Goal: Task Accomplishment & Management: Manage account settings

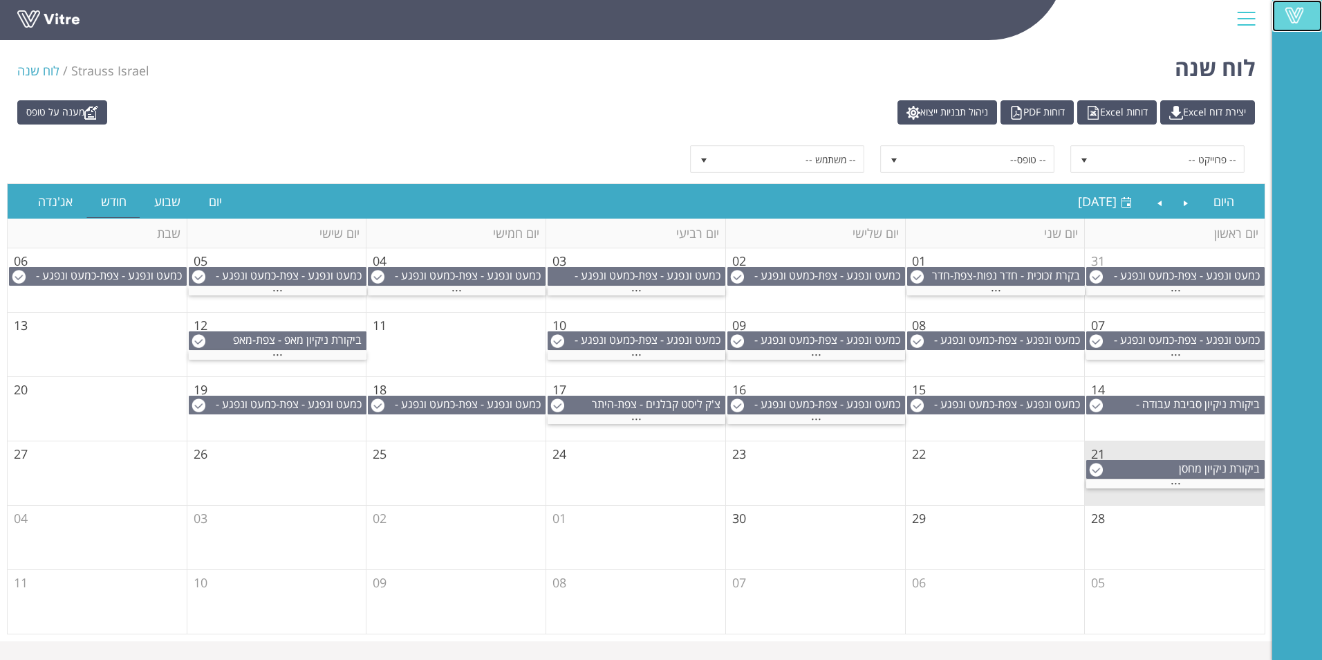
click at [1296, 10] on span at bounding box center [1294, 15] width 35 height 17
click at [1160, 165] on span "-- פרוייקט --" at bounding box center [1170, 159] width 148 height 25
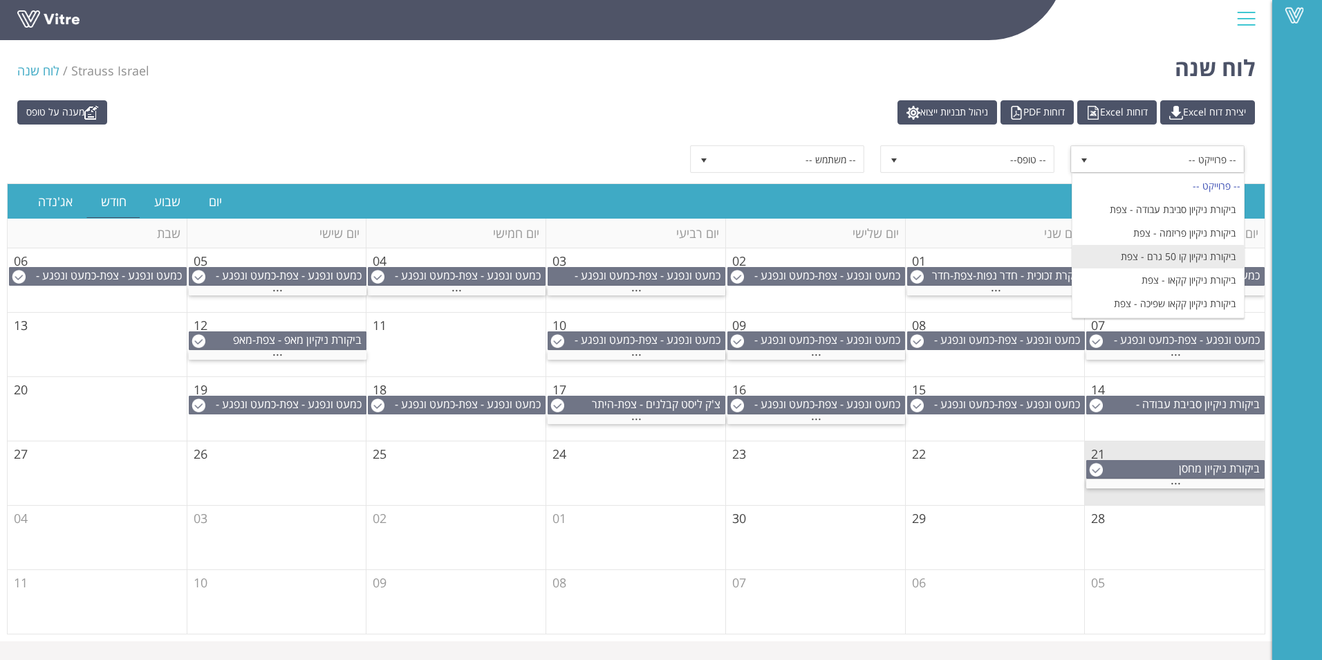
scroll to position [484, 0]
click at [1207, 243] on li "ביקורת ניקיון קקאו - צפת" at bounding box center [1157, 255] width 171 height 24
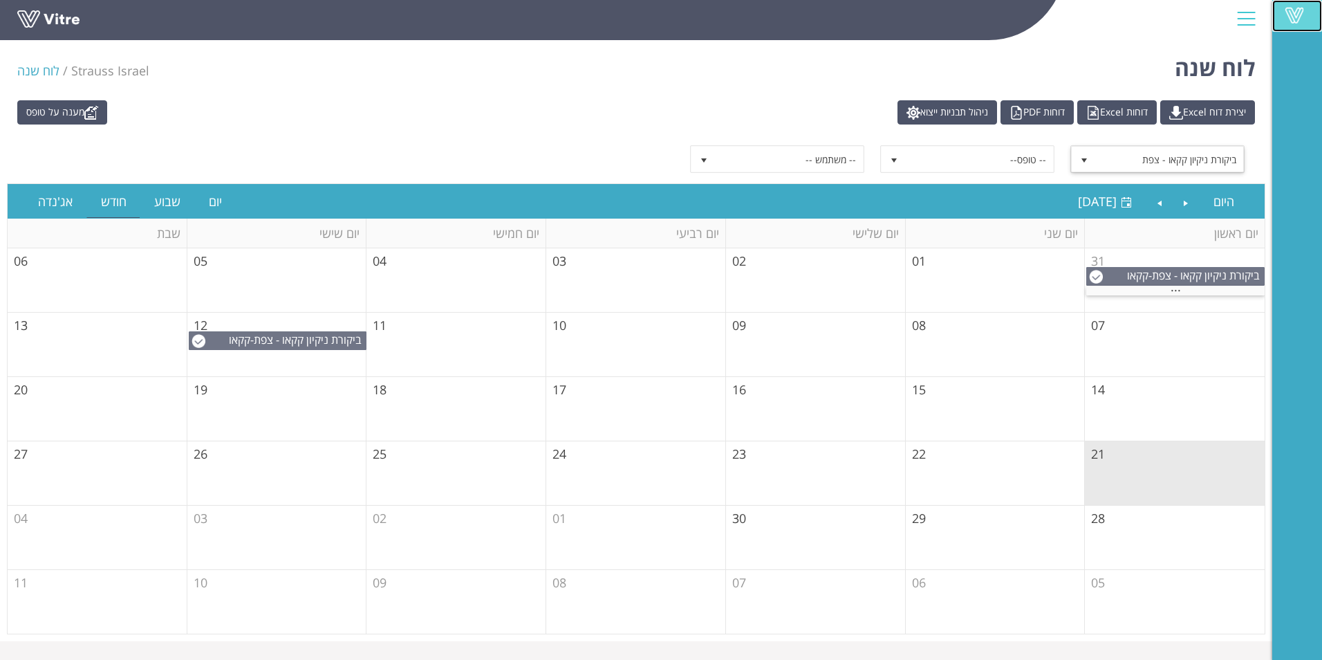
click at [1294, 11] on span at bounding box center [1294, 15] width 35 height 17
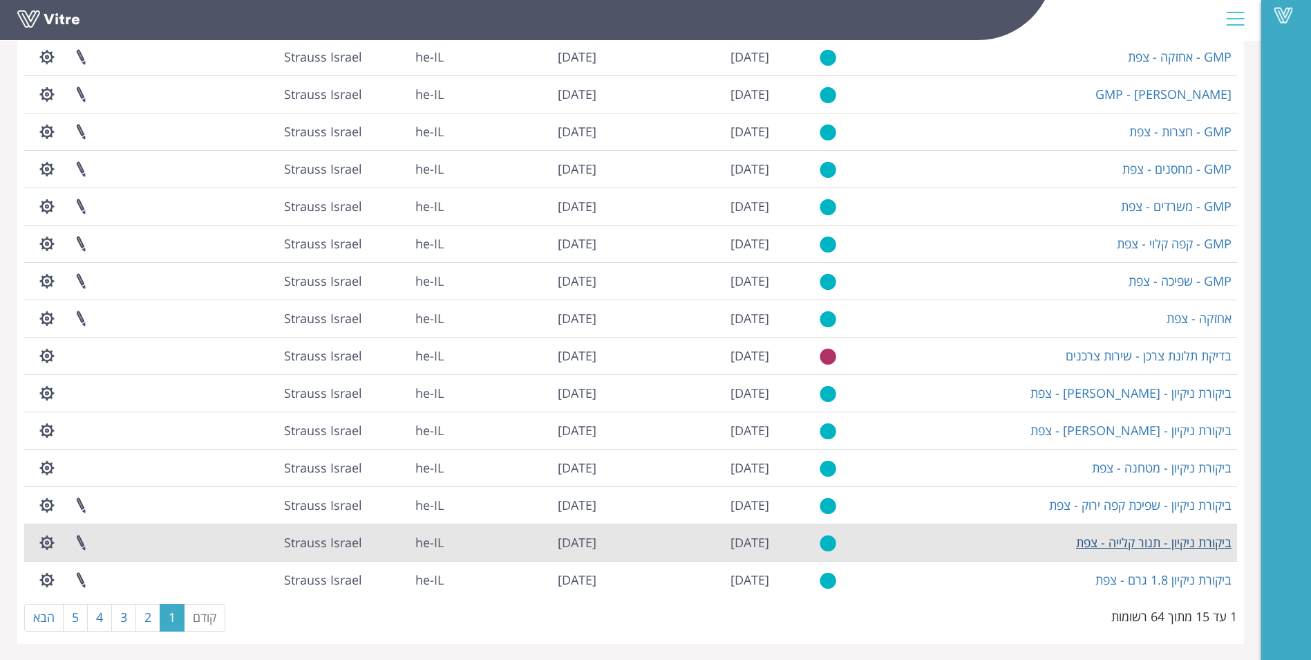
scroll to position [136, 0]
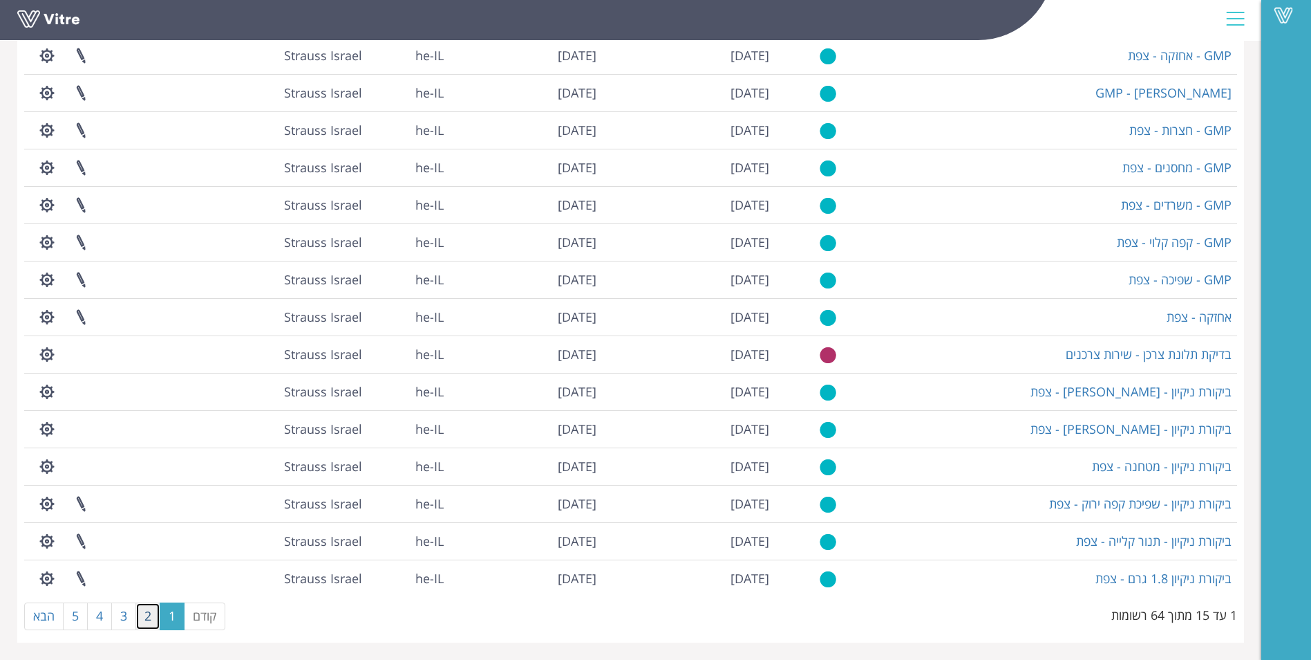
click at [152, 619] on link "2" at bounding box center [148, 616] width 25 height 28
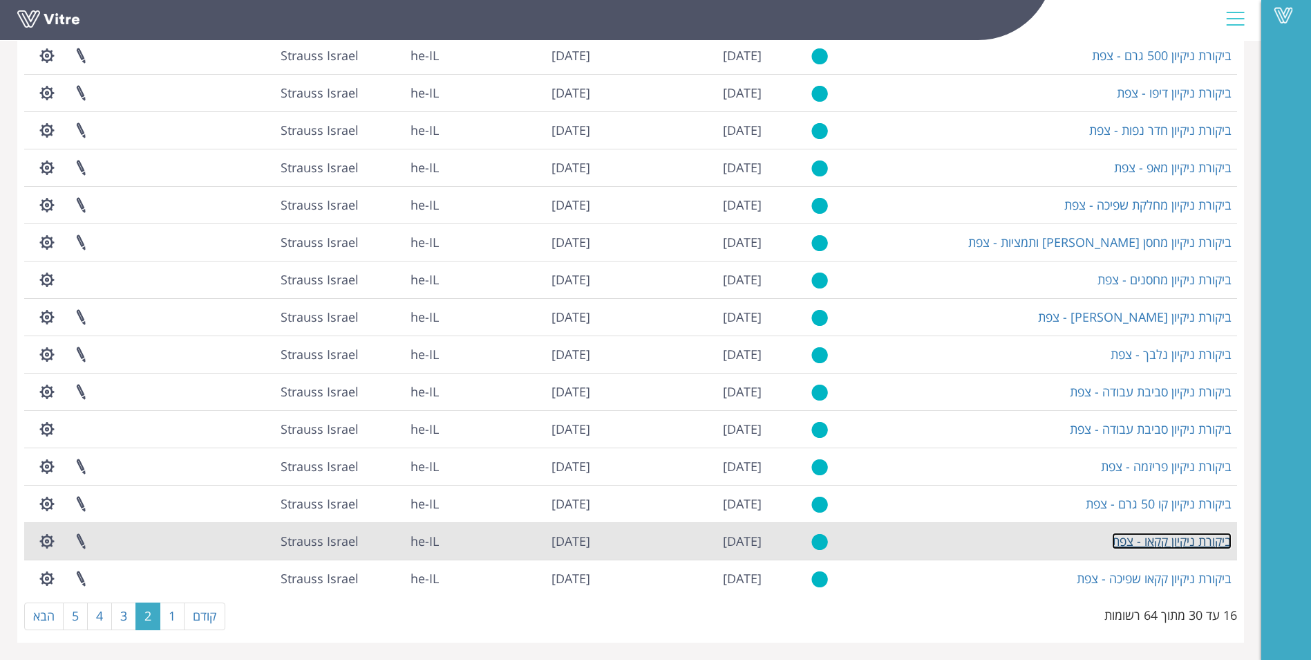
click at [1184, 543] on link "ביקורת ניקיון קקאו - צפת" at bounding box center [1172, 540] width 120 height 17
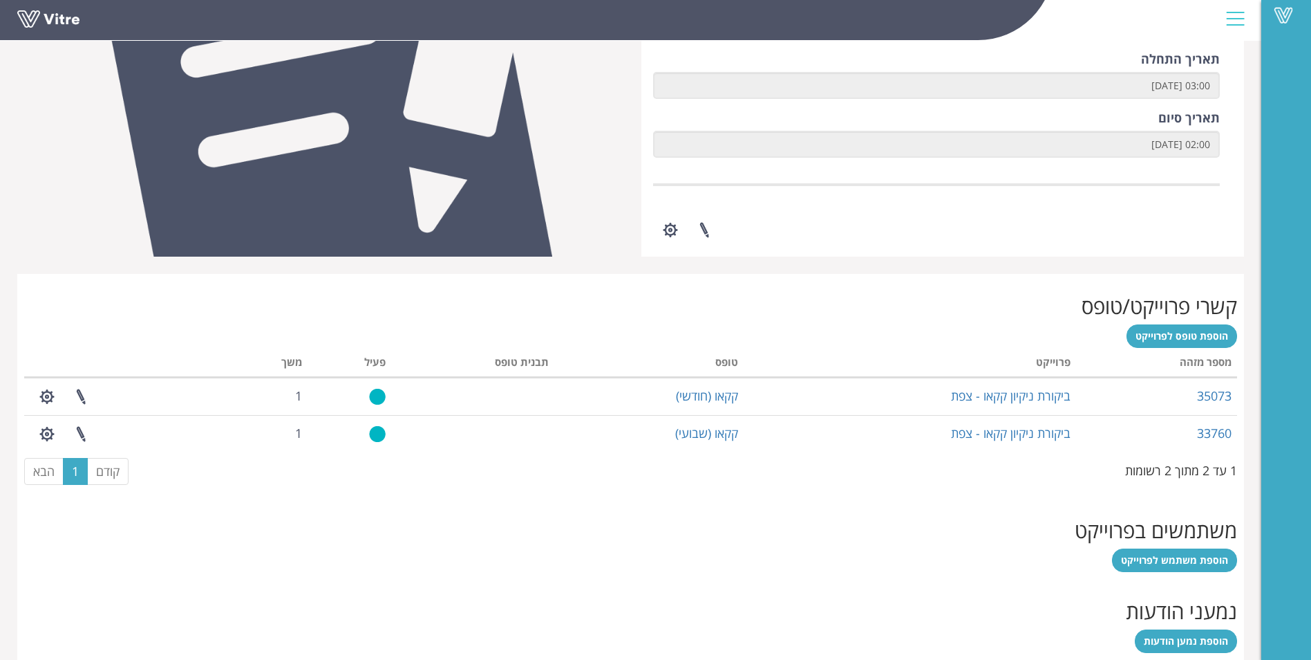
scroll to position [342, 0]
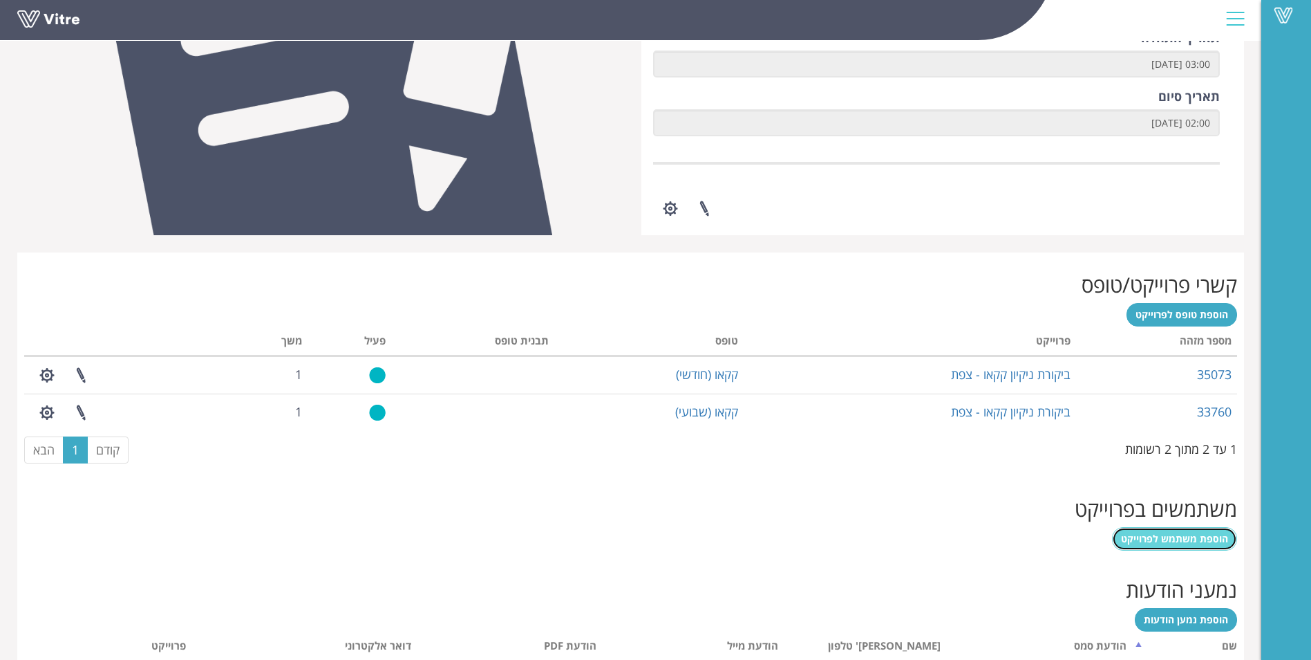
drag, startPoint x: 1184, startPoint y: 533, endPoint x: 1179, endPoint y: 543, distance: 11.8
click at [1184, 534] on span "הוספת משתמש לפרוייקט" at bounding box center [1174, 538] width 107 height 13
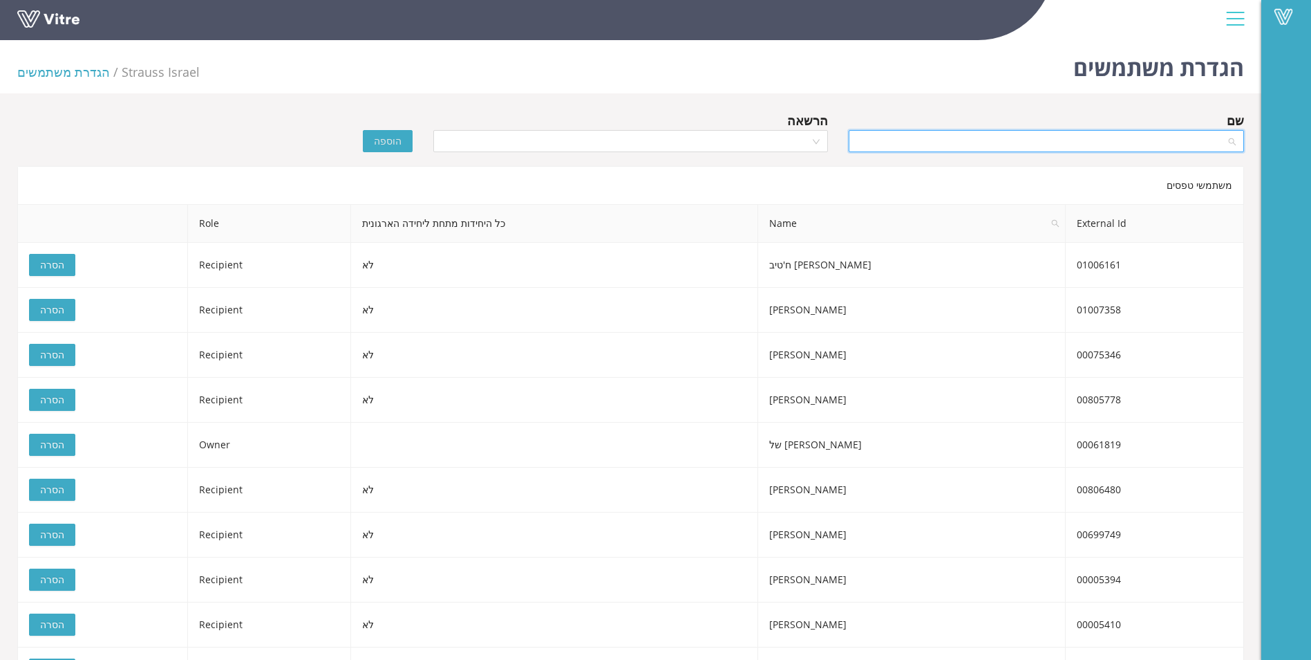
click at [1061, 140] on input "search" at bounding box center [1041, 141] width 369 height 21
type input "C"
type input "c"
type input "בת שבע"
click at [1219, 169] on div "בת שבע [PERSON_NAME]" at bounding box center [1046, 168] width 379 height 15
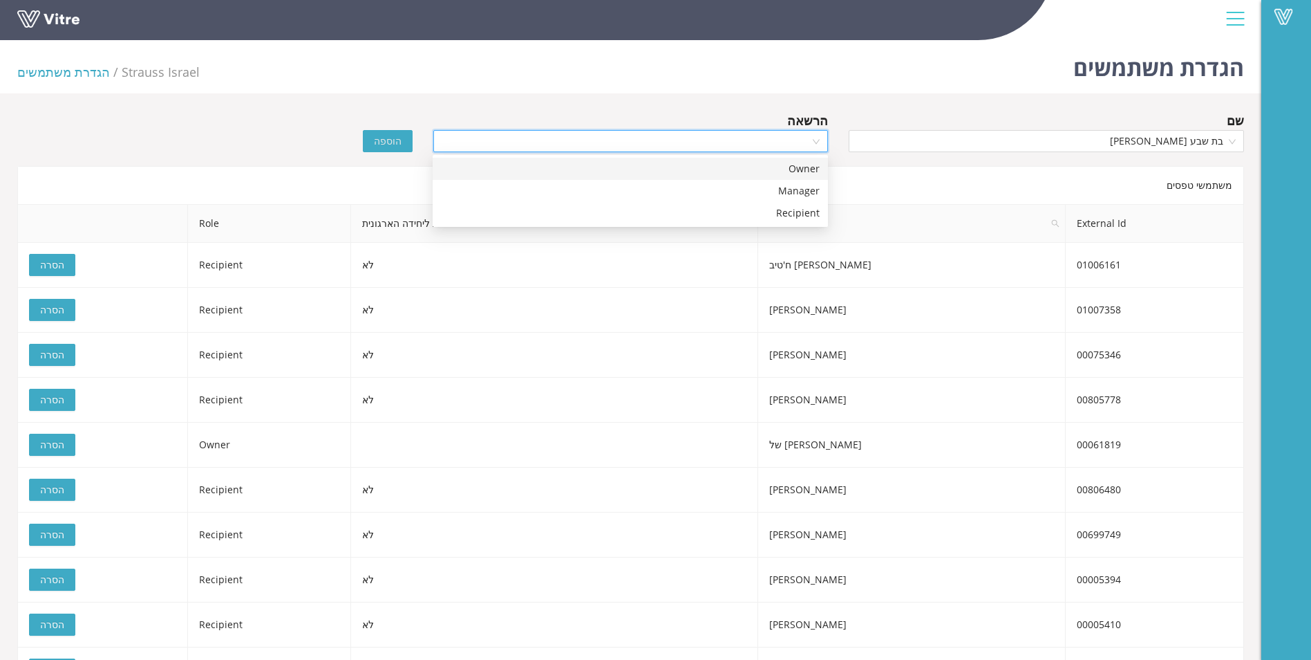
click at [795, 143] on input "search" at bounding box center [626, 141] width 369 height 21
click at [792, 210] on div "Recipient" at bounding box center [630, 212] width 379 height 15
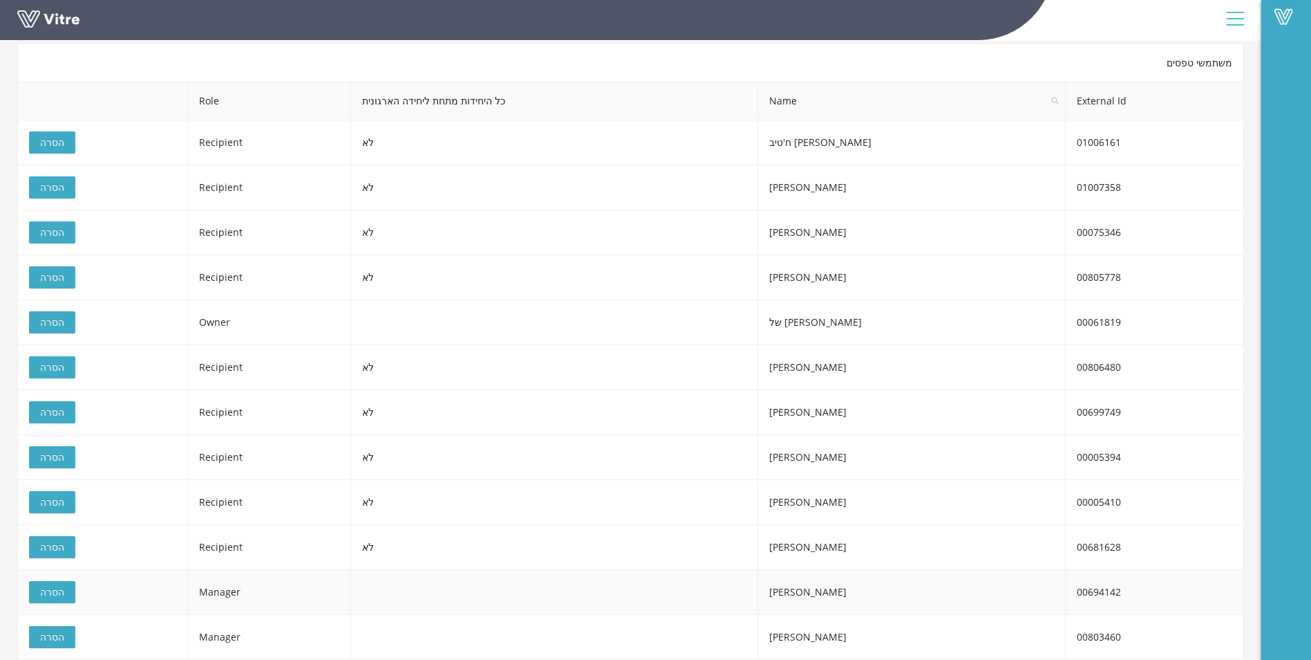
scroll to position [53, 0]
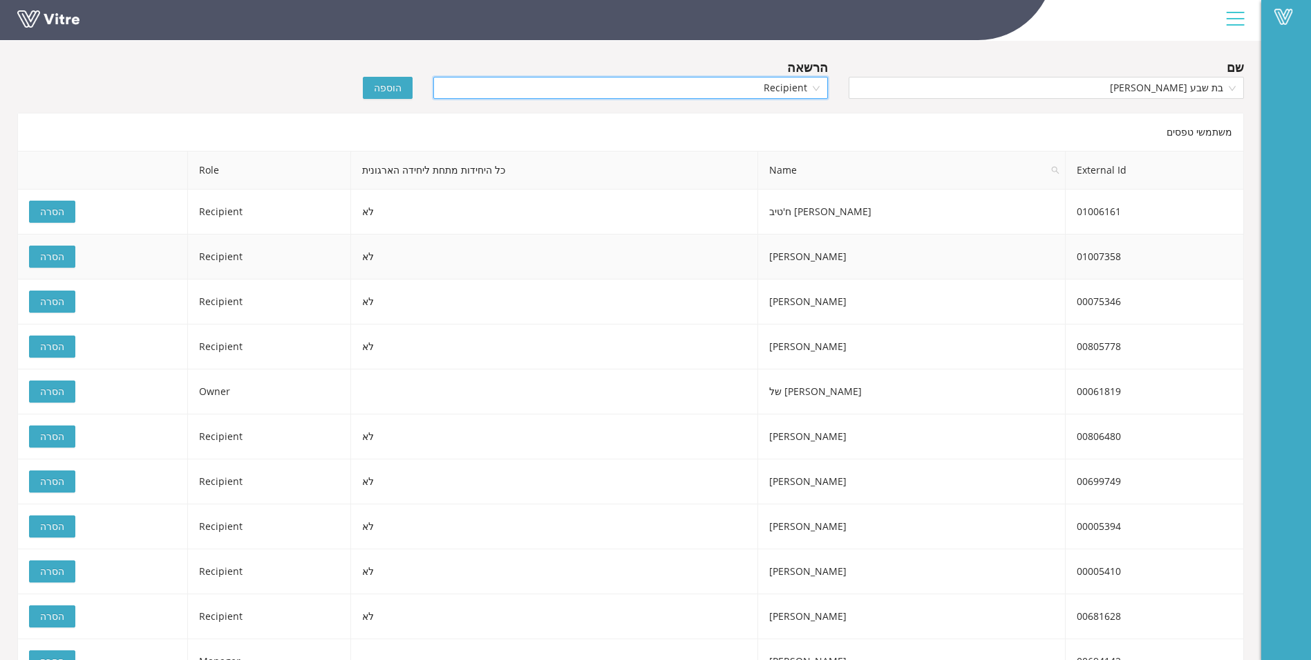
click at [50, 257] on span "הסרה" at bounding box center [52, 256] width 24 height 15
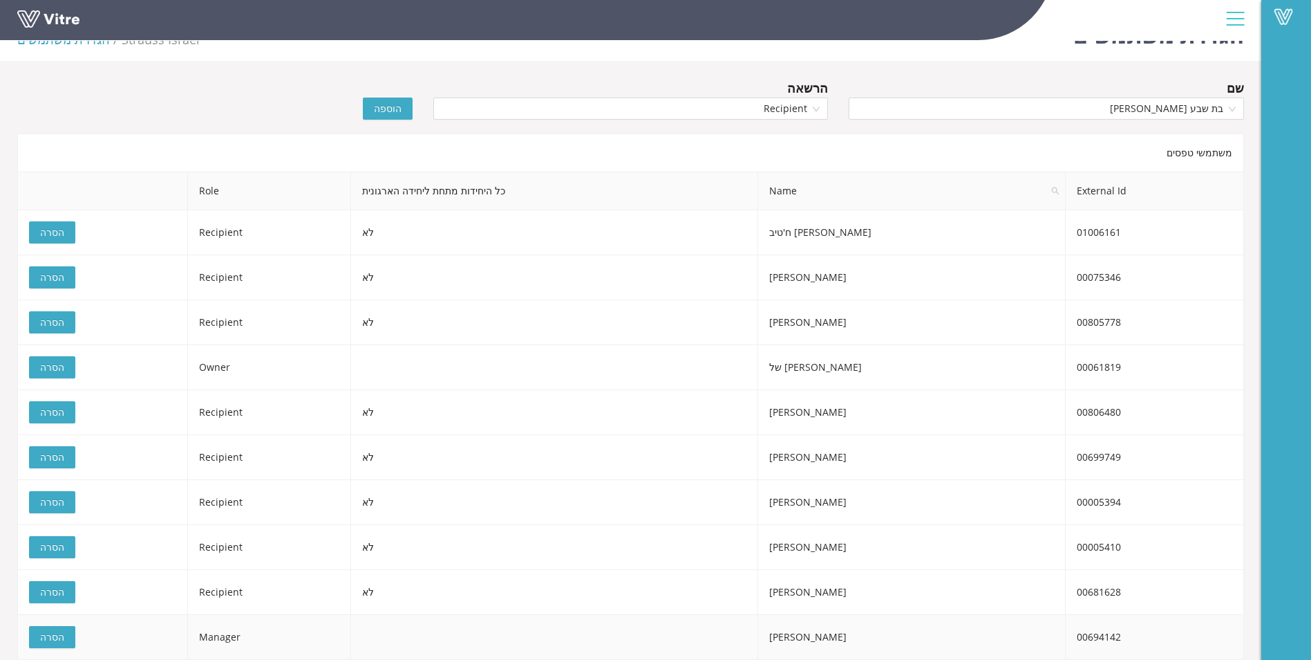
scroll to position [8, 0]
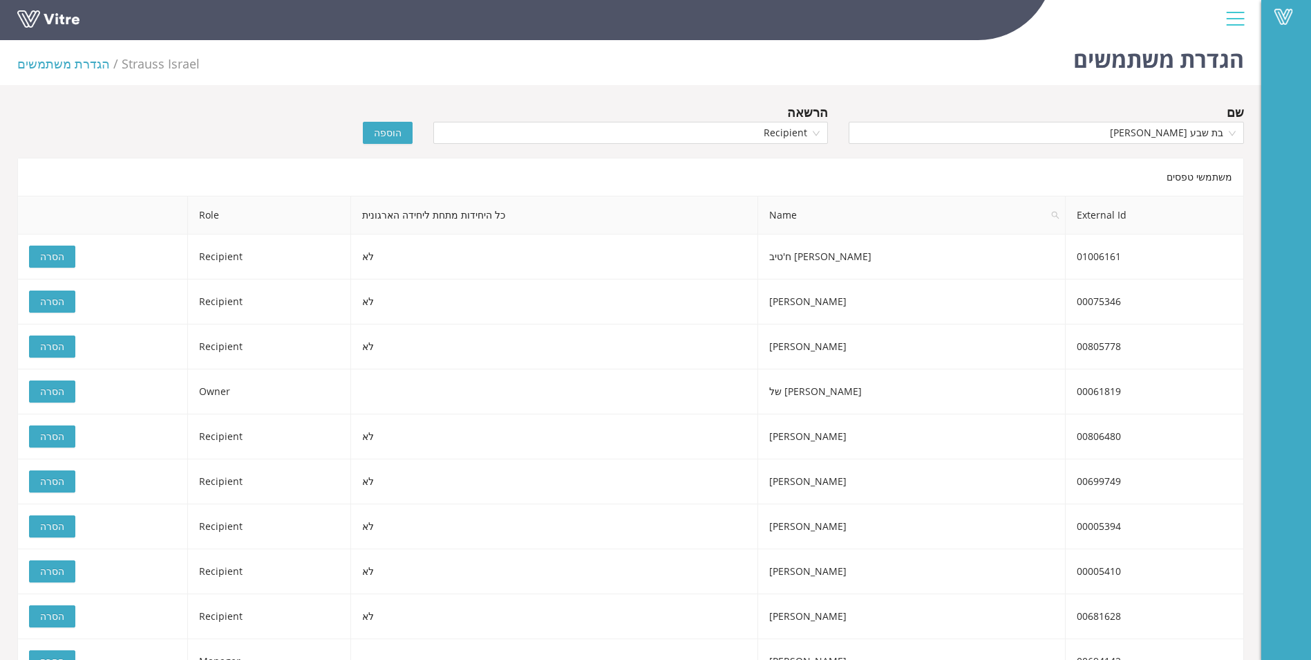
click at [382, 128] on span "הוספה" at bounding box center [388, 132] width 28 height 15
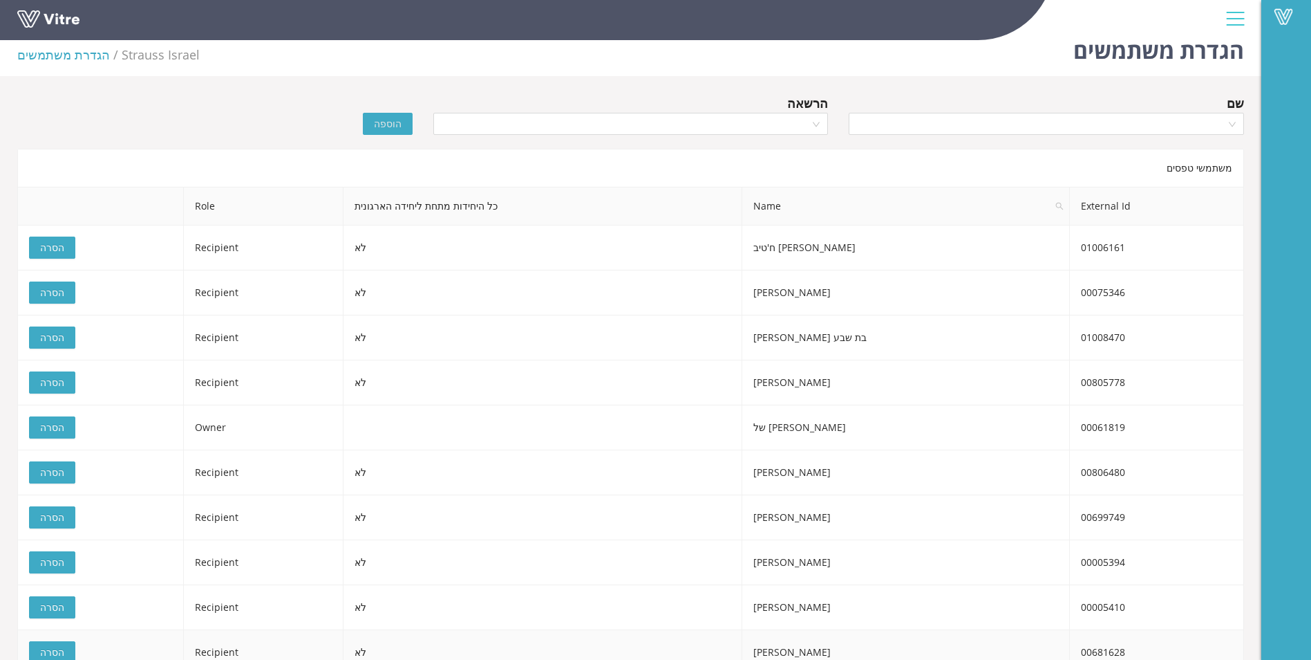
scroll to position [0, 0]
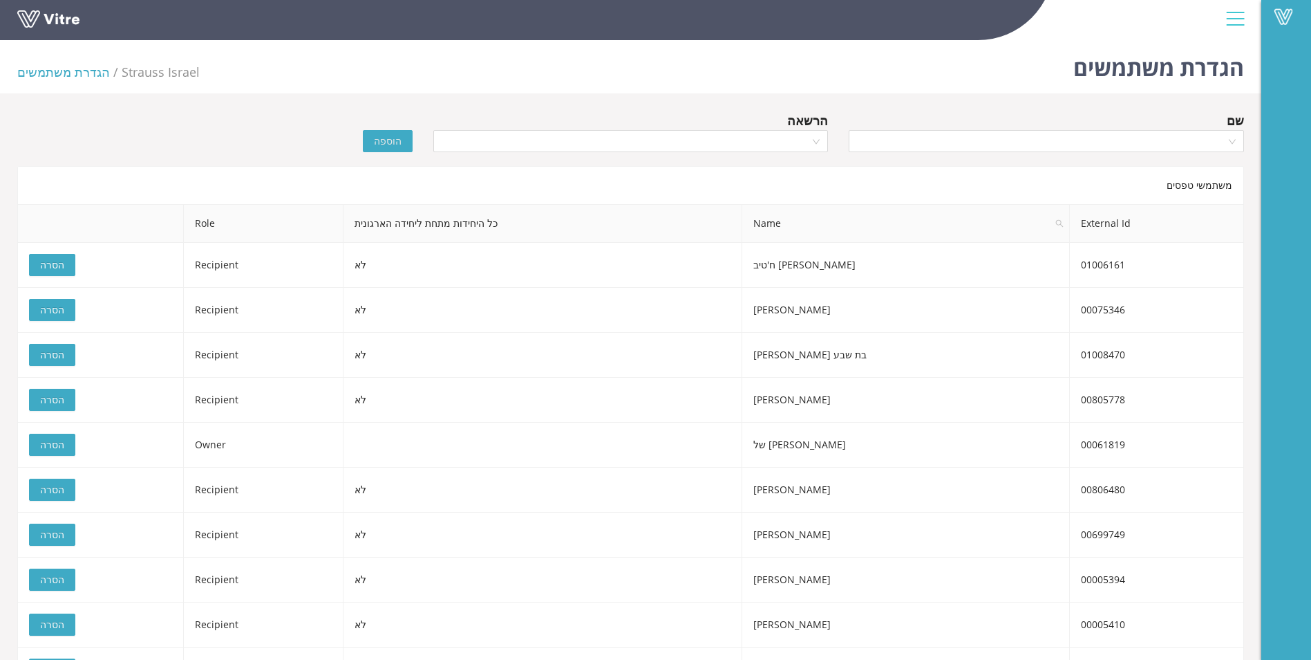
click at [26, 19] on link at bounding box center [69, 23] width 104 height 26
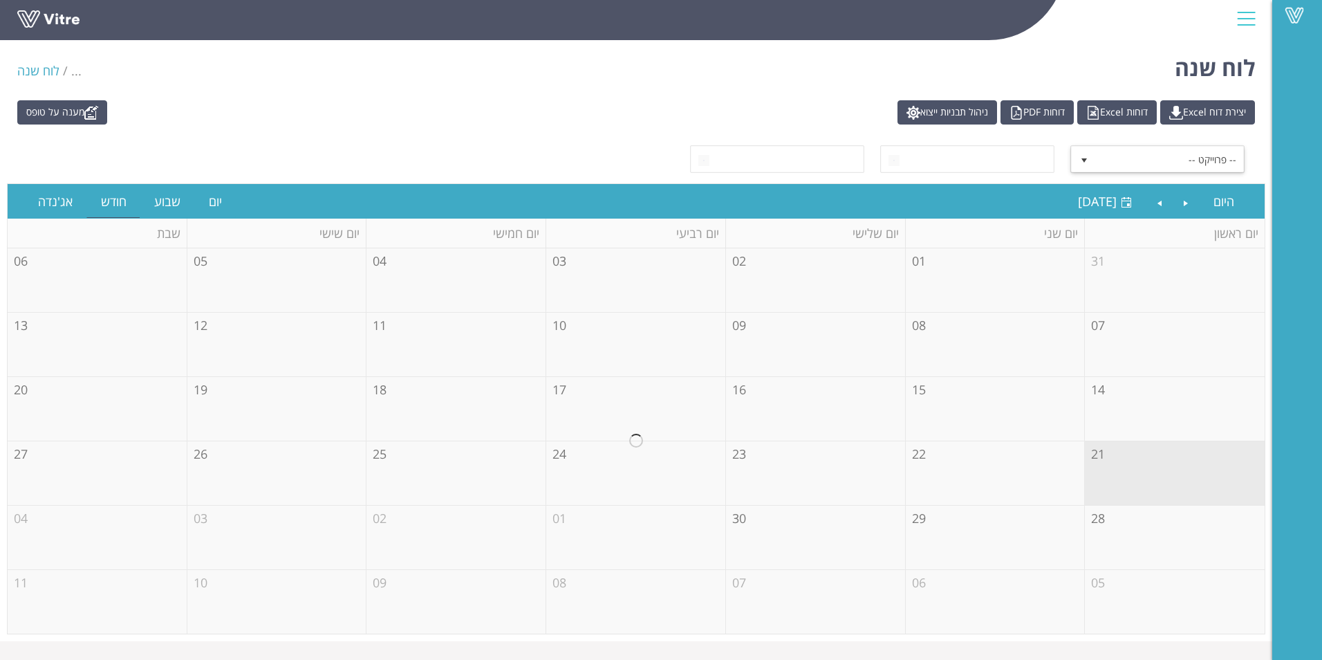
click at [1164, 158] on span "-- פרוייקט --" at bounding box center [1170, 159] width 148 height 25
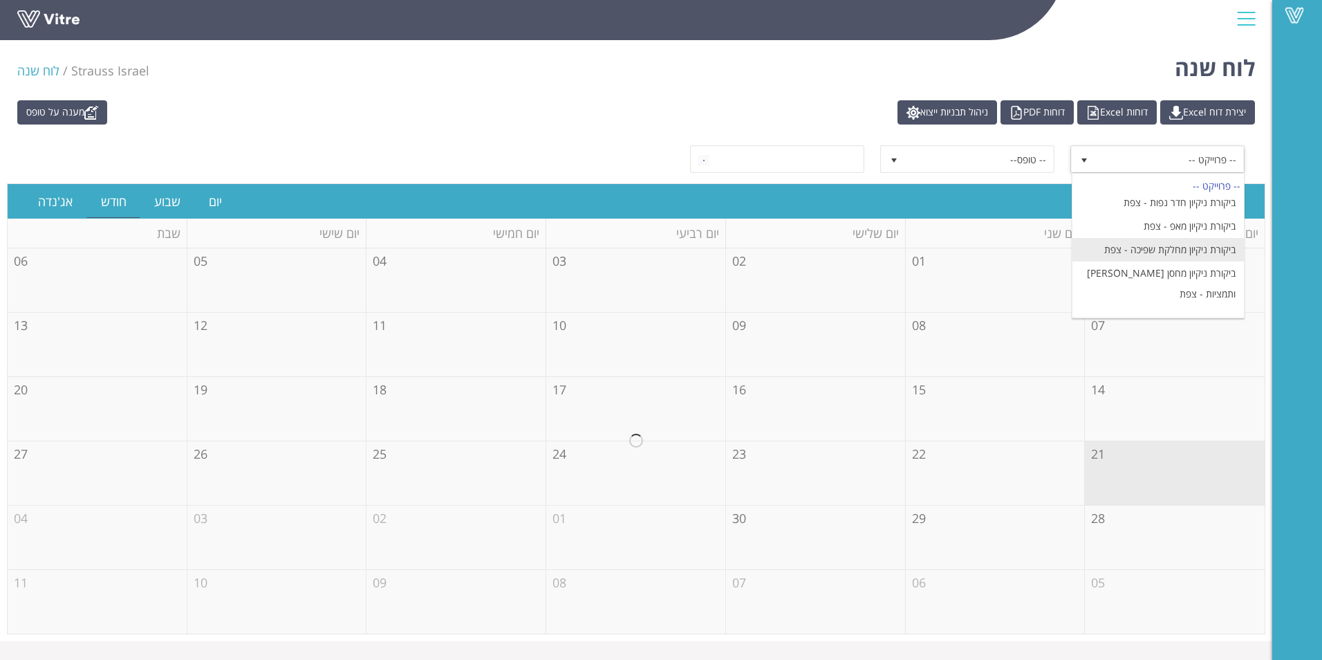
scroll to position [277, 0]
click at [1209, 333] on li "ביקורת ניקיון נלבך - צפת" at bounding box center [1157, 345] width 171 height 24
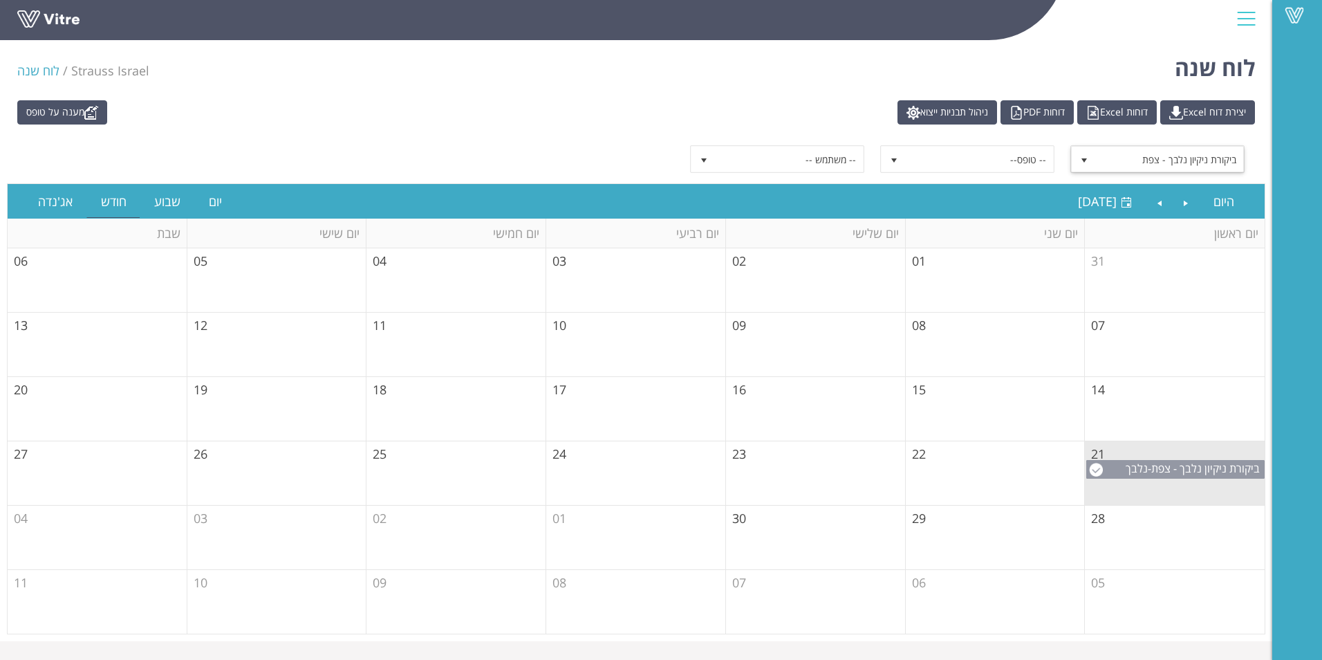
click at [1164, 469] on span "ביקורת ניקיון נלבך - צפת" at bounding box center [1205, 467] width 109 height 15
click at [991, 523] on td "29" at bounding box center [996, 537] width 180 height 64
click at [1188, 205] on link "Previous" at bounding box center [1186, 201] width 26 height 32
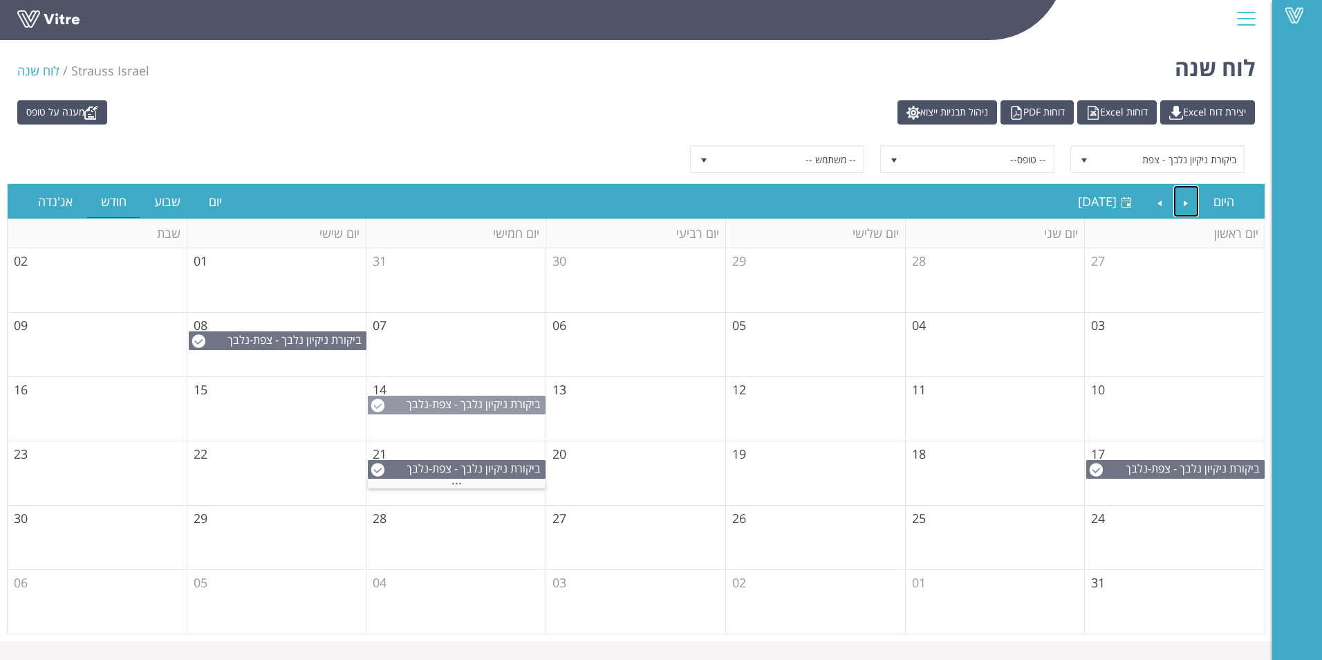
click at [444, 406] on span "ביקורת ניקיון נלבך - צפת" at bounding box center [486, 403] width 109 height 15
click at [269, 336] on span "ביקורת ניקיון נלבך - צפת" at bounding box center [307, 339] width 109 height 15
click at [451, 471] on span "ביקורת ניקיון נלבך - צפת" at bounding box center [486, 467] width 109 height 15
click at [1197, 472] on span "ביקורת ניקיון נלבך - צפת" at bounding box center [1205, 467] width 109 height 15
click at [1166, 196] on link "Next" at bounding box center [1159, 201] width 26 height 32
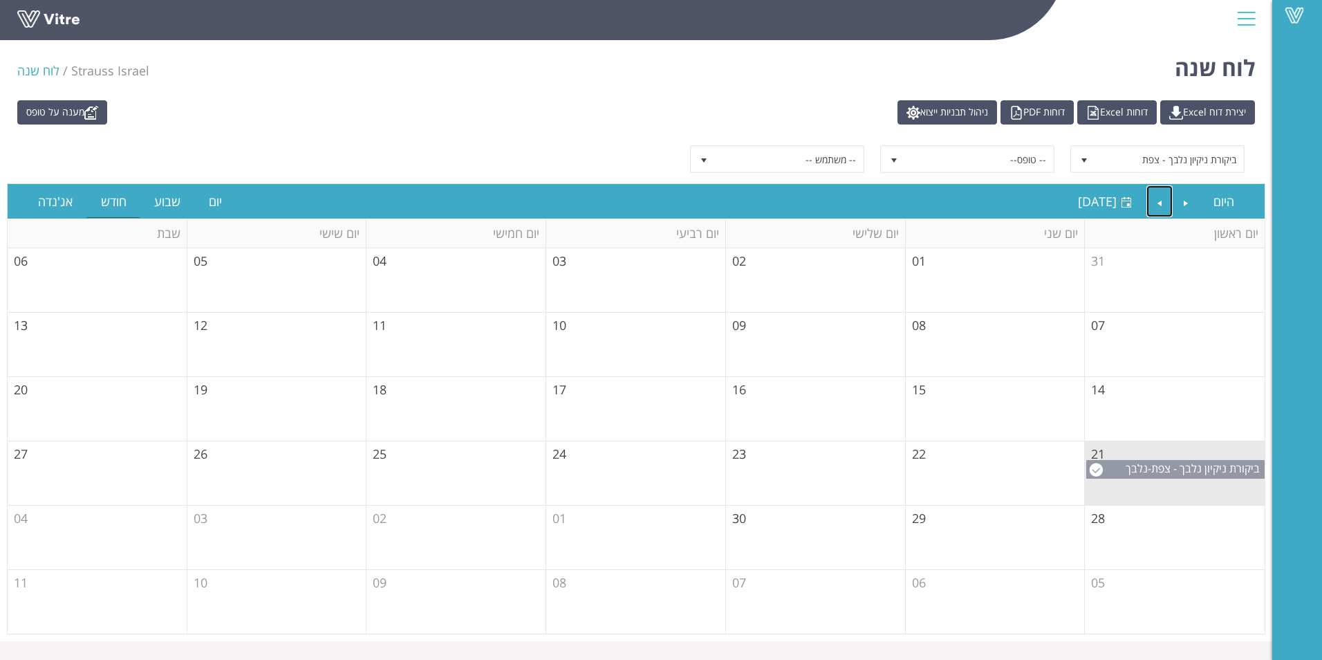
click at [1193, 474] on span "ביקורת ניקיון נלבך - צפת" at bounding box center [1205, 467] width 109 height 15
drag, startPoint x: 1197, startPoint y: 158, endPoint x: 1220, endPoint y: 194, distance: 42.6
click at [1197, 158] on span "ביקורת ניקיון נלבך - צפת" at bounding box center [1170, 159] width 148 height 25
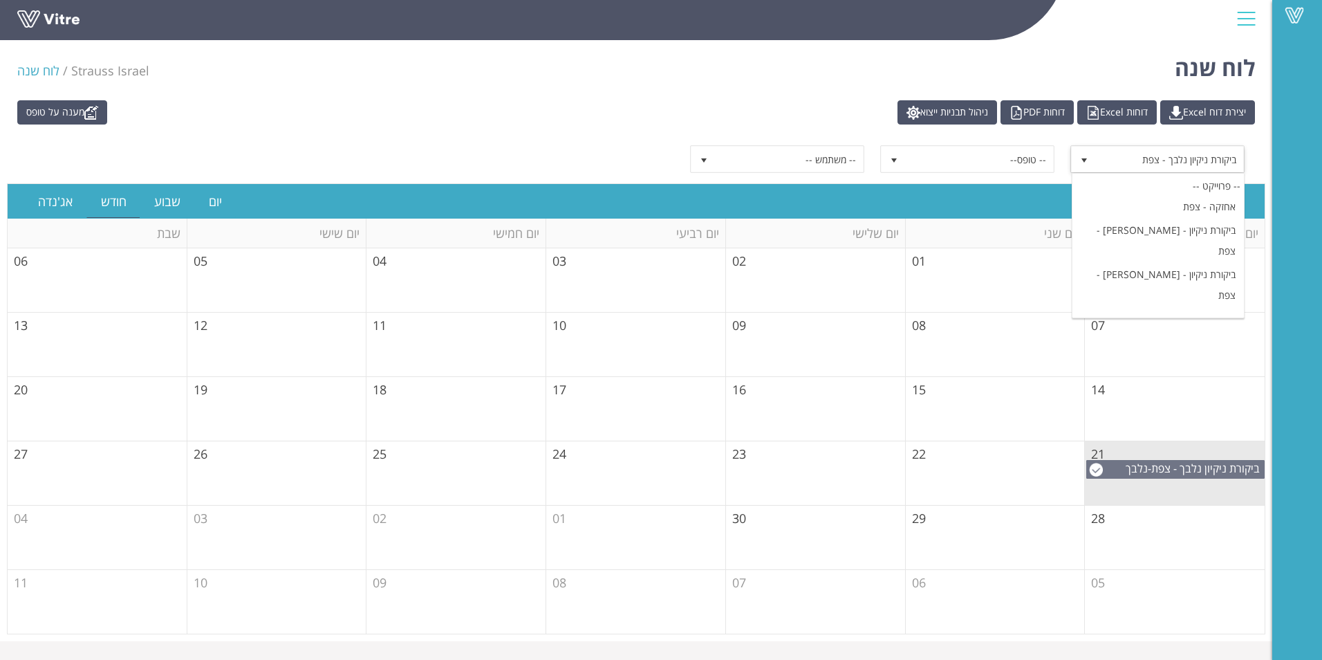
click at [1220, 586] on li "ביקורת ניקיון [PERSON_NAME] - צפת" at bounding box center [1157, 598] width 171 height 24
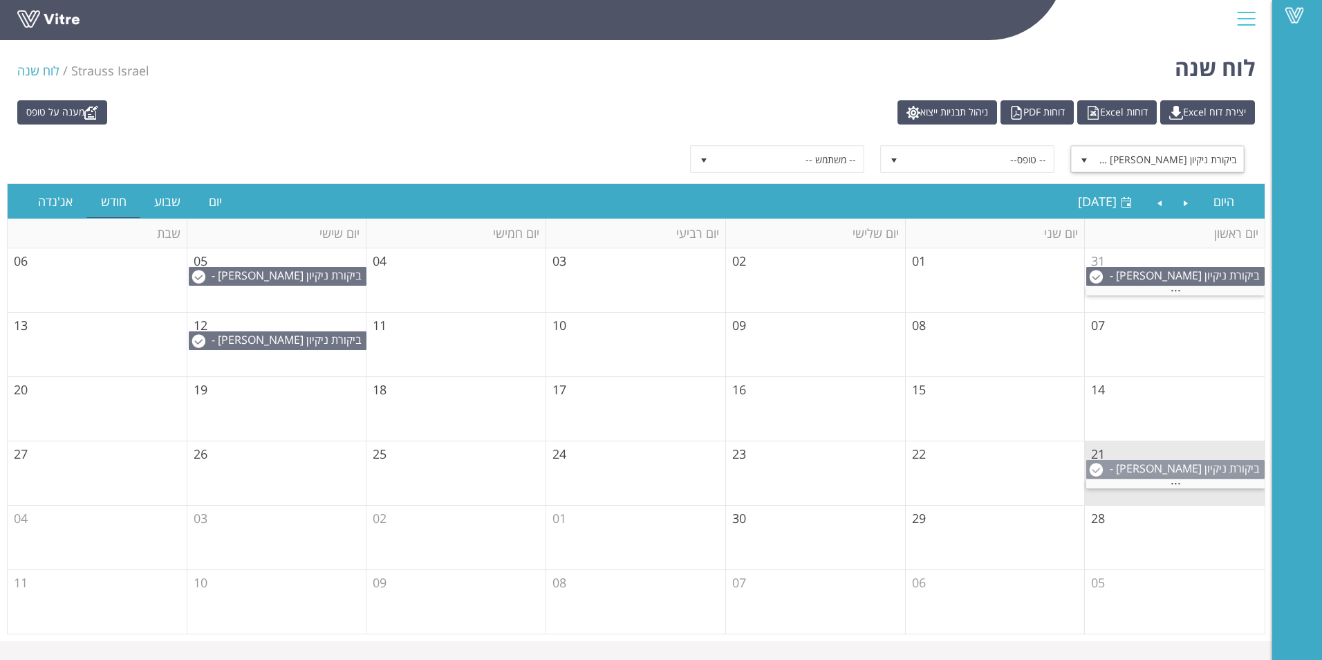
click at [1184, 471] on span "ביקורת ניקיון [PERSON_NAME] - צפת" at bounding box center [1187, 475] width 154 height 30
click at [1150, 155] on span "ביקורת ניקיון [PERSON_NAME] - צפת" at bounding box center [1170, 159] width 148 height 25
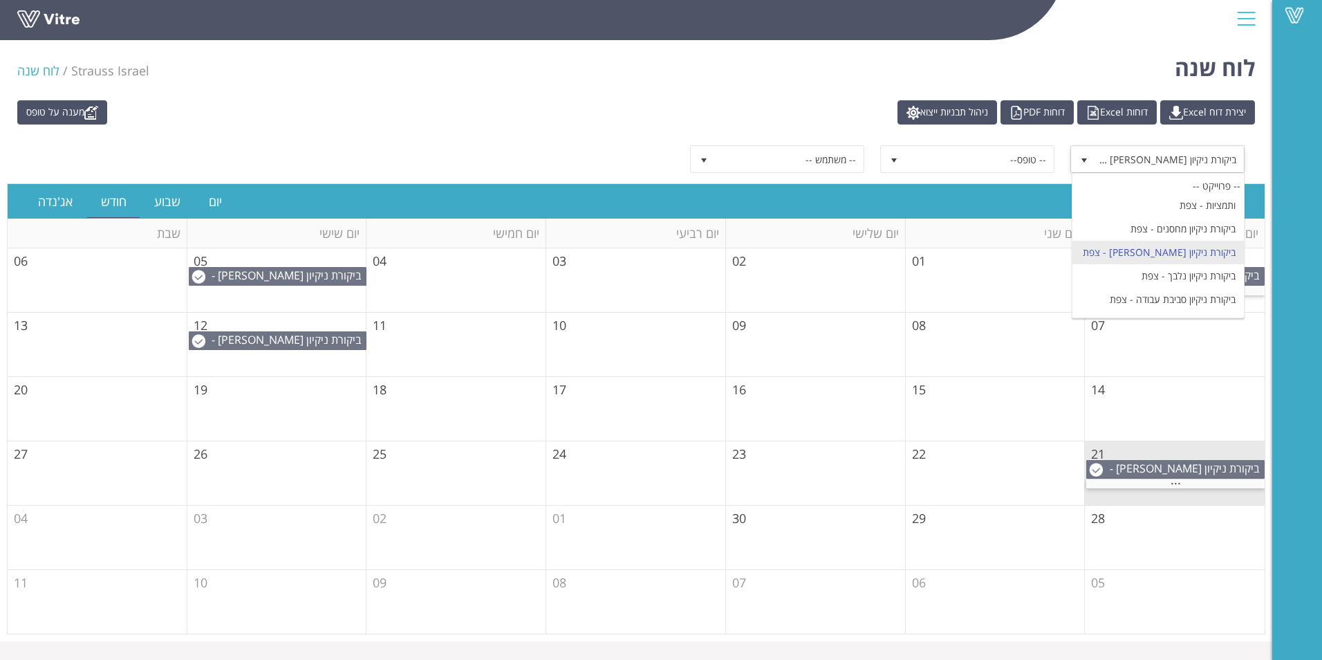
scroll to position [346, 0]
click at [1206, 287] on li "ביקורת ניקיון סביבת עבודה - צפת" at bounding box center [1157, 299] width 171 height 24
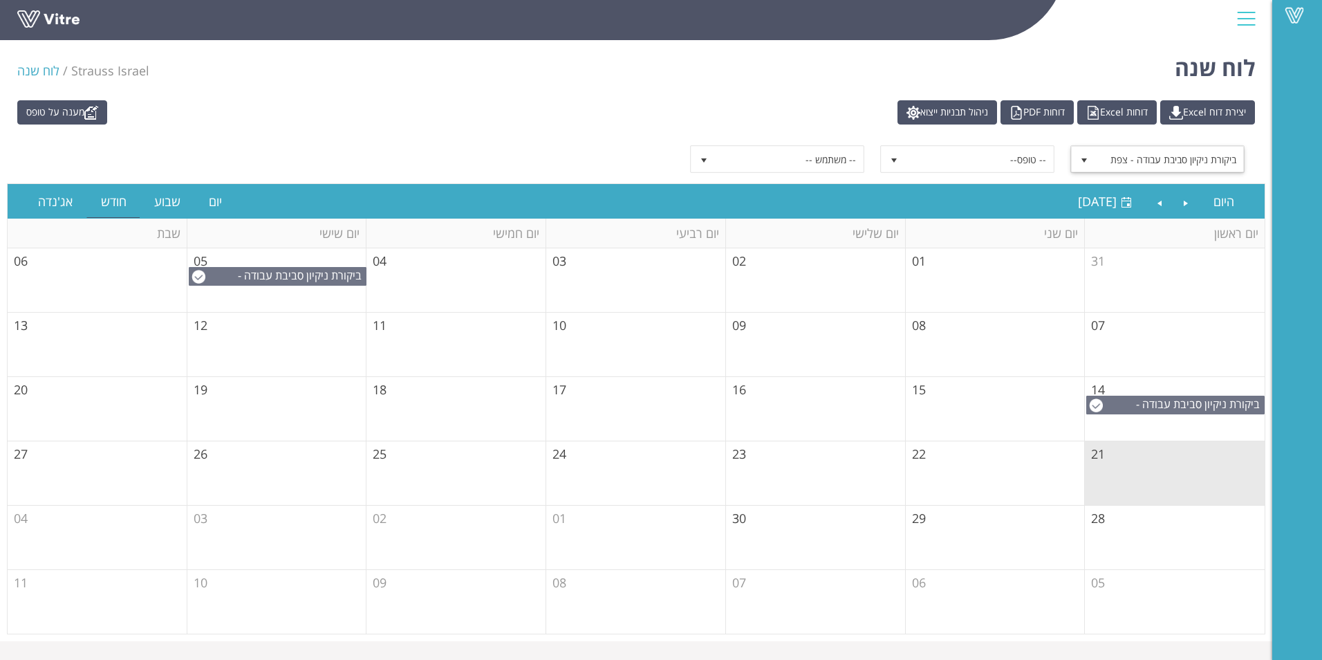
click at [1021, 360] on td "08" at bounding box center [996, 344] width 180 height 64
click at [1155, 161] on span "ביקורת ניקיון סביבת עבודה - צפת" at bounding box center [1170, 159] width 148 height 25
click at [1122, 158] on span "ביקורת ניקיון סביבת עבודה - צפת" at bounding box center [1170, 159] width 148 height 25
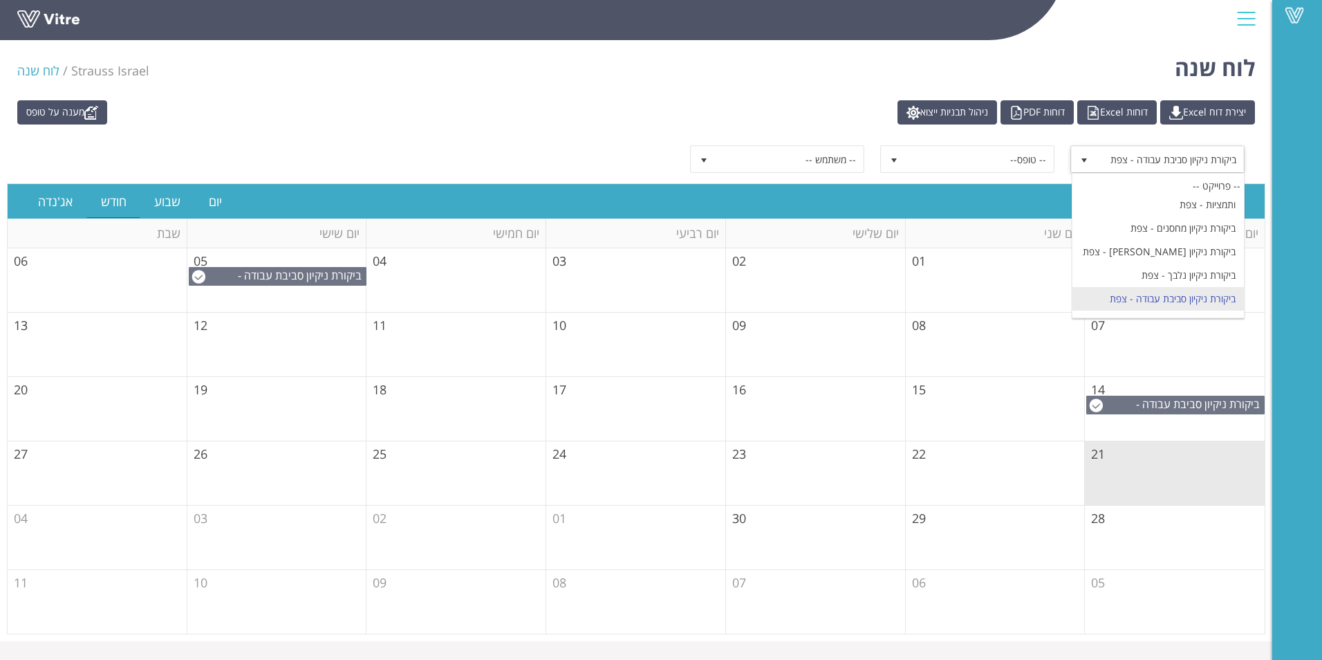
click at [1190, 334] on li "ביקורת ניקיון פריזמה - צפת" at bounding box center [1157, 346] width 171 height 24
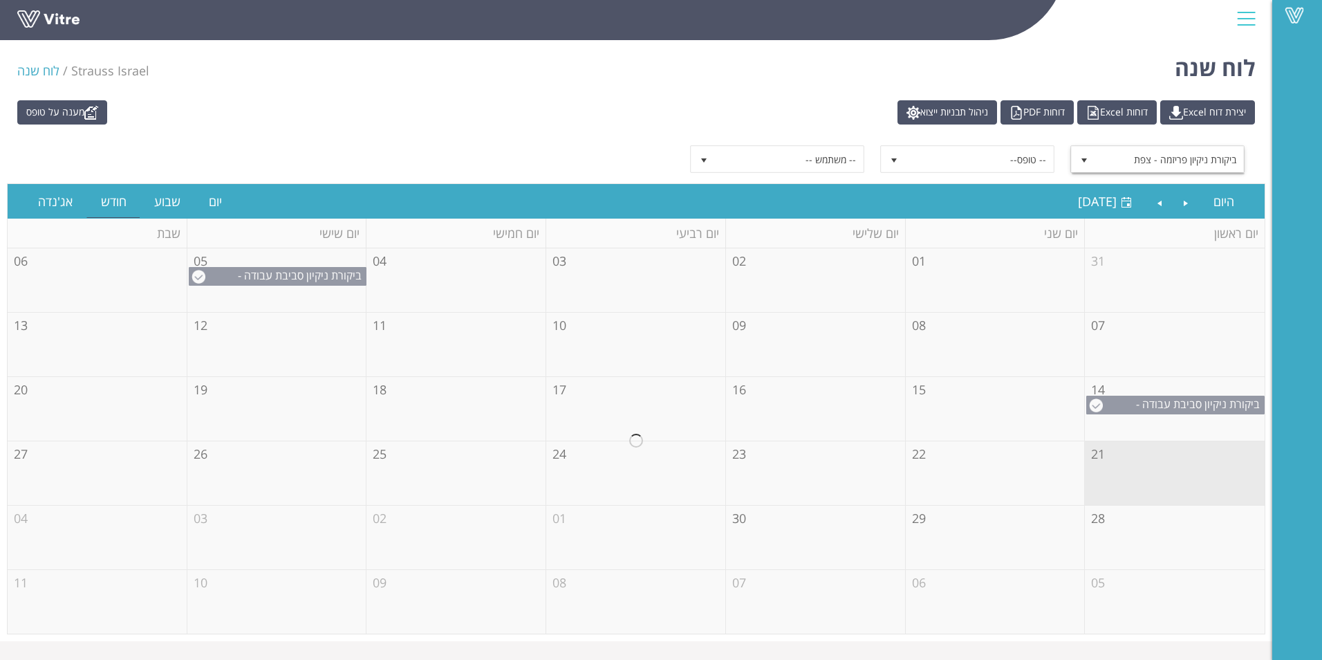
scroll to position [348, 0]
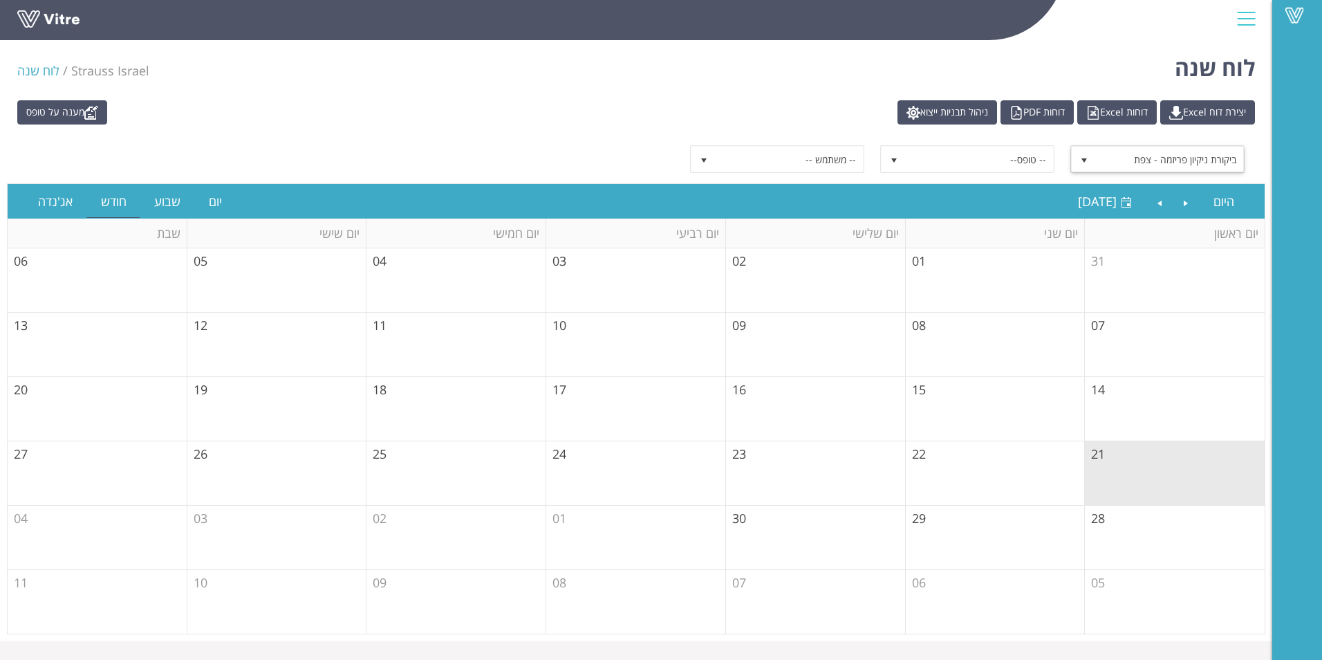
click at [1140, 158] on span "ביקורת ניקיון פריזמה - צפת" at bounding box center [1170, 159] width 148 height 25
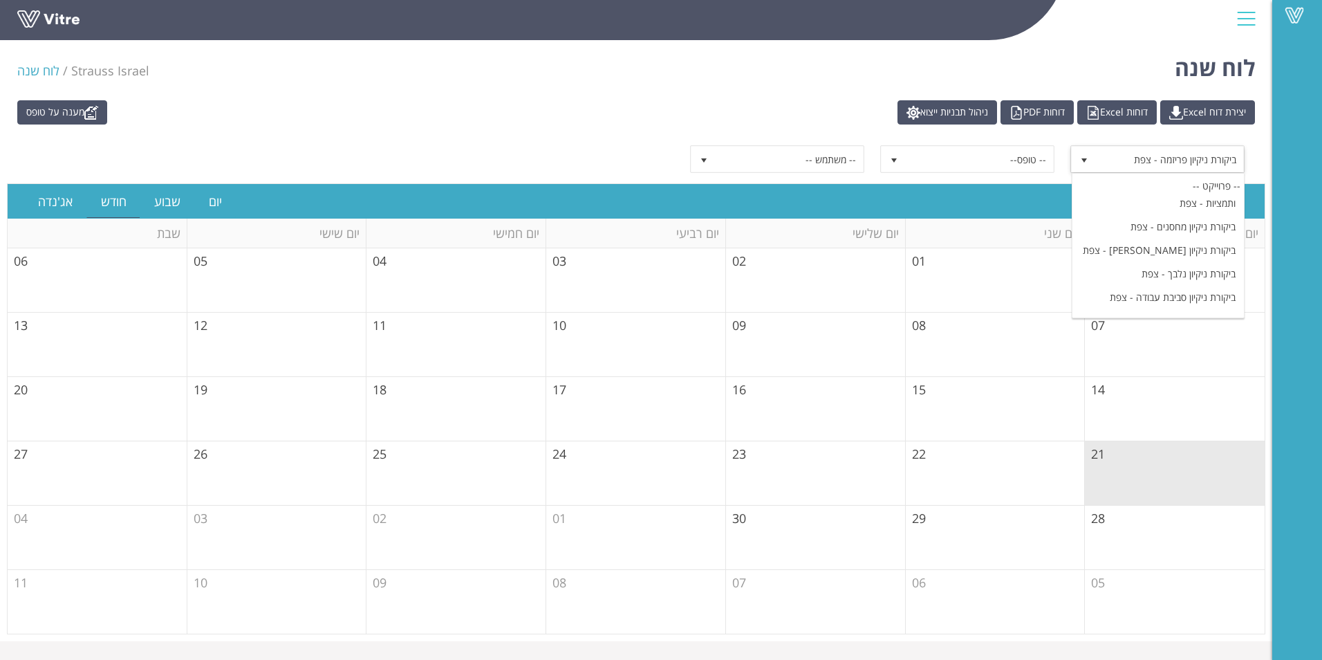
scroll to position [417, 0]
click at [1207, 287] on li "ביקורת ניקיון קו 50 גרם - צפת" at bounding box center [1157, 299] width 171 height 24
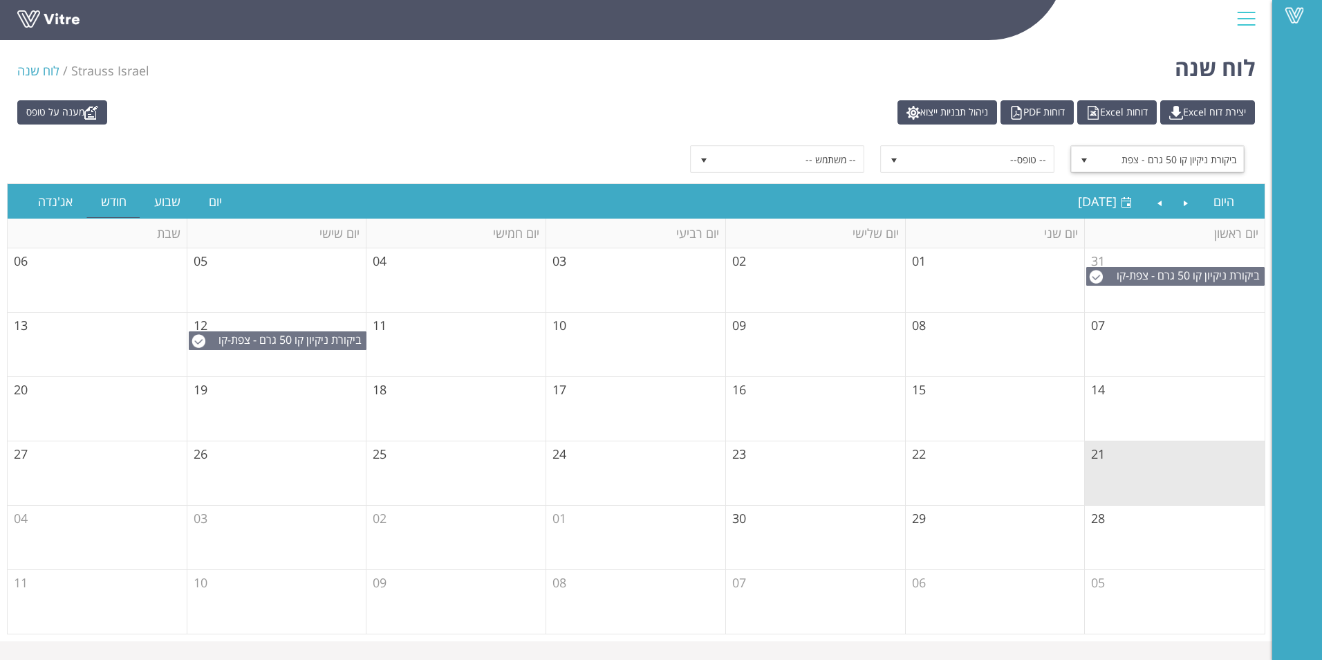
click at [1172, 158] on span "ביקורת ניקיון קו 50 גרם - צפת" at bounding box center [1170, 159] width 148 height 25
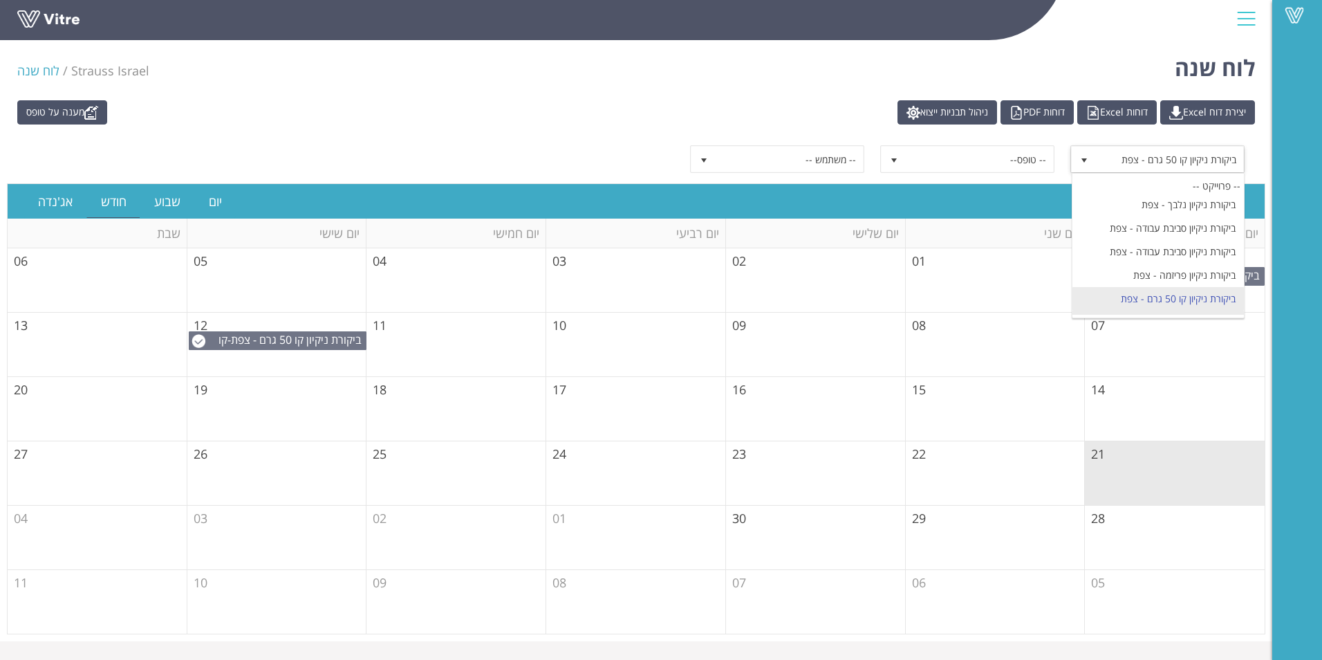
click at [1205, 310] on li "ביקורת ניקיון קקאו - צפת" at bounding box center [1157, 322] width 171 height 24
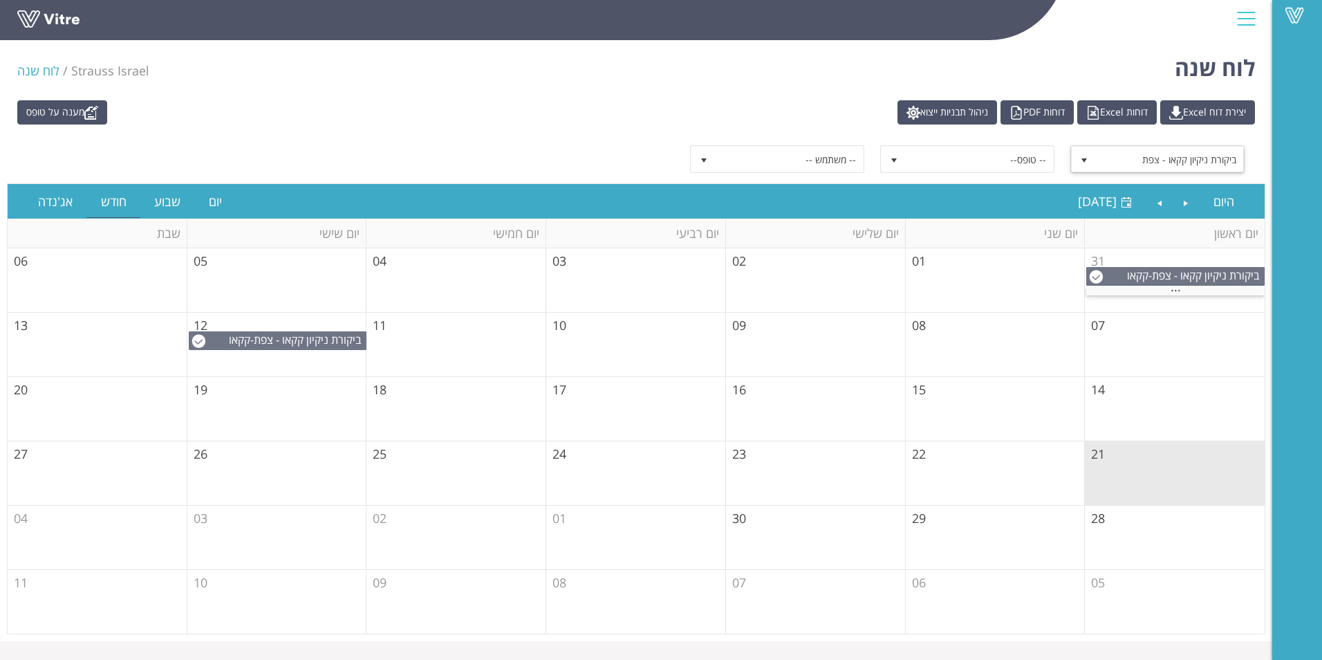
click at [1149, 163] on span "ביקורת ניקיון קקאו - צפת" at bounding box center [1170, 159] width 148 height 25
click at [1147, 155] on span "ביקורת ניקיון קקאו - צפת" at bounding box center [1170, 159] width 148 height 25
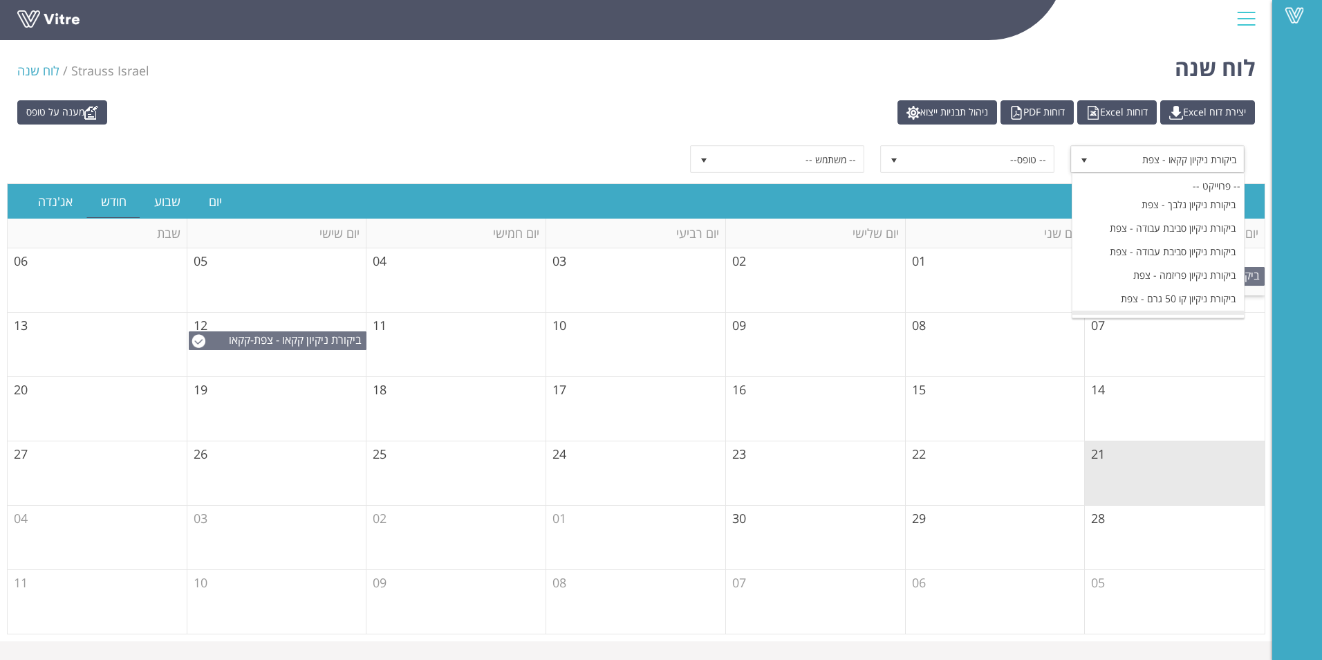
click at [1202, 334] on li "ביקורת ניקיון קקאו שפיכה - צפת" at bounding box center [1157, 346] width 171 height 24
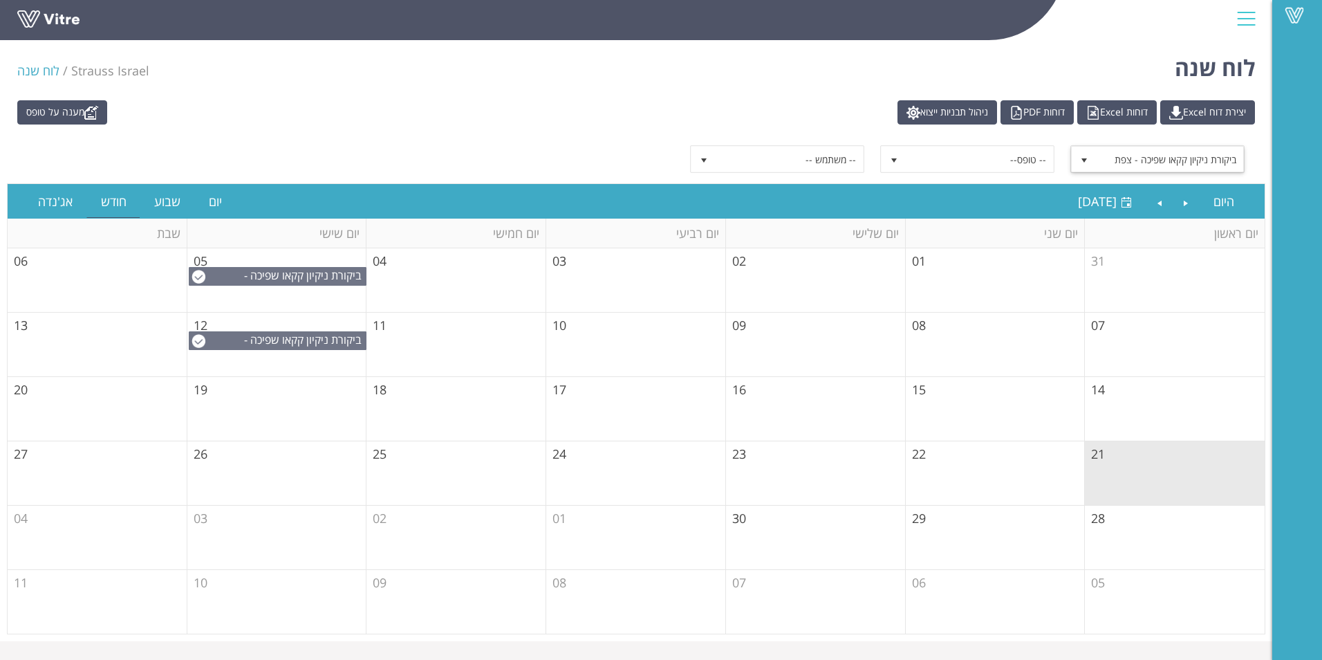
click at [1203, 170] on span "ביקורת ניקיון קקאו שפיכה - צפת" at bounding box center [1170, 159] width 148 height 25
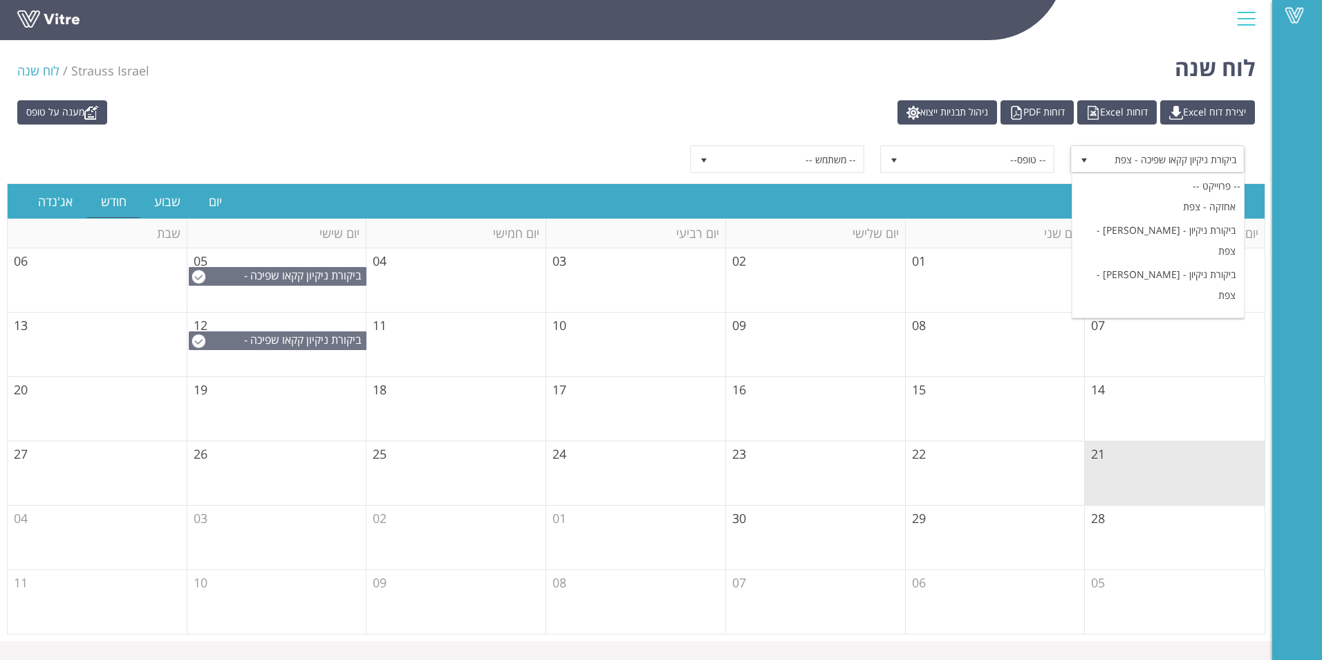
scroll to position [487, 0]
click at [1213, 287] on li "ביקורת ניקיון שוקולית אולם שפיכה - צפת" at bounding box center [1157, 299] width 171 height 24
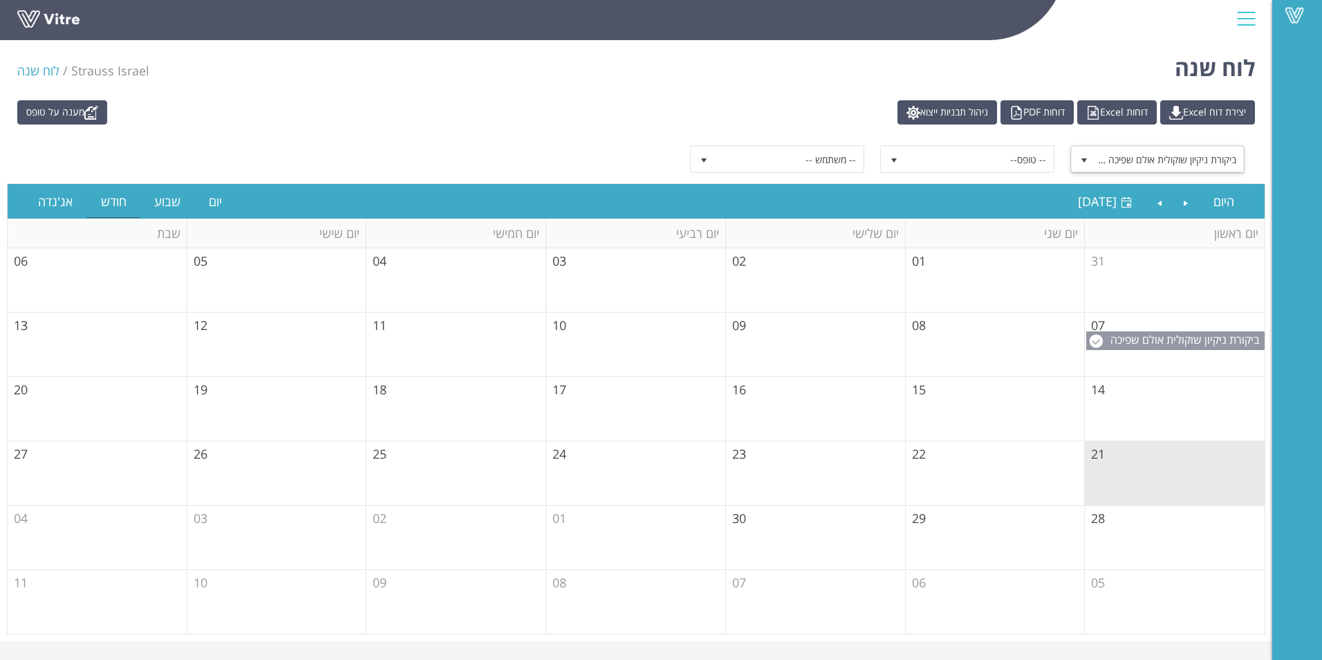
click at [1143, 337] on span "ביקורת ניקיון שוקולית אולם שפיכה - צפת" at bounding box center [1186, 347] width 153 height 30
click at [1008, 333] on td "08" at bounding box center [996, 344] width 180 height 64
click at [1190, 204] on link "Previous" at bounding box center [1186, 201] width 26 height 32
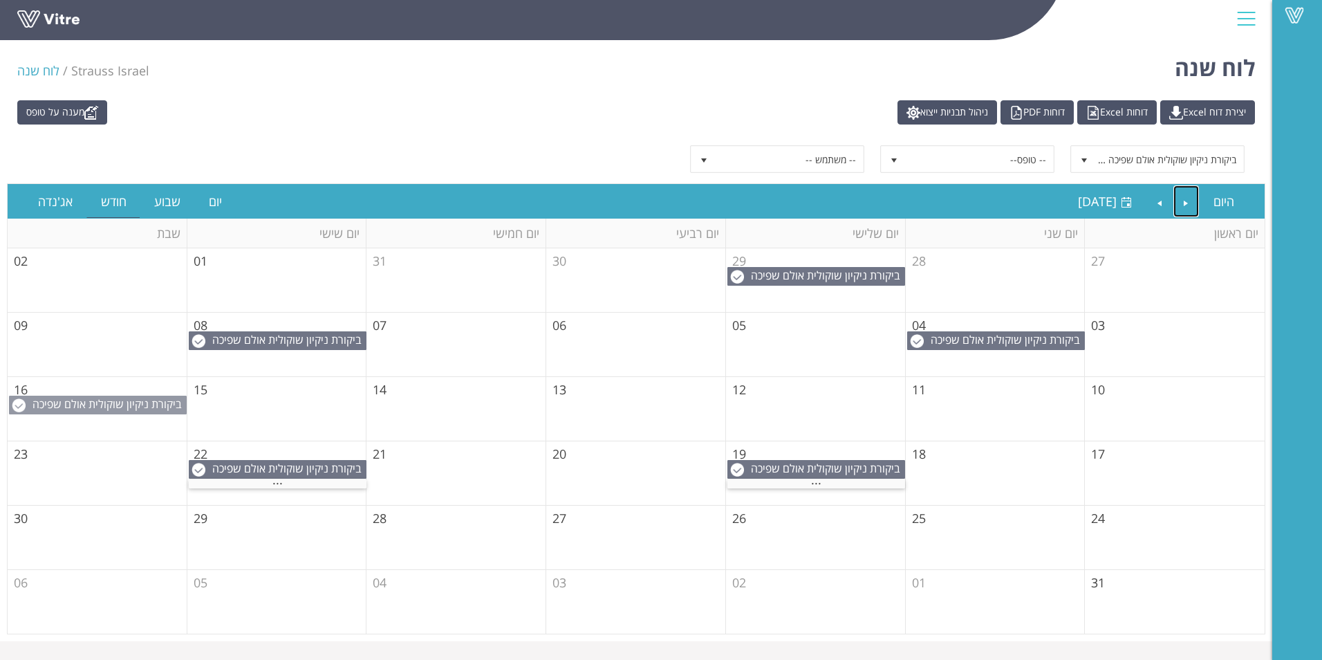
click at [134, 400] on span "ביקורת ניקיון שוקולית אולם שפיכה - צפת" at bounding box center [108, 411] width 153 height 30
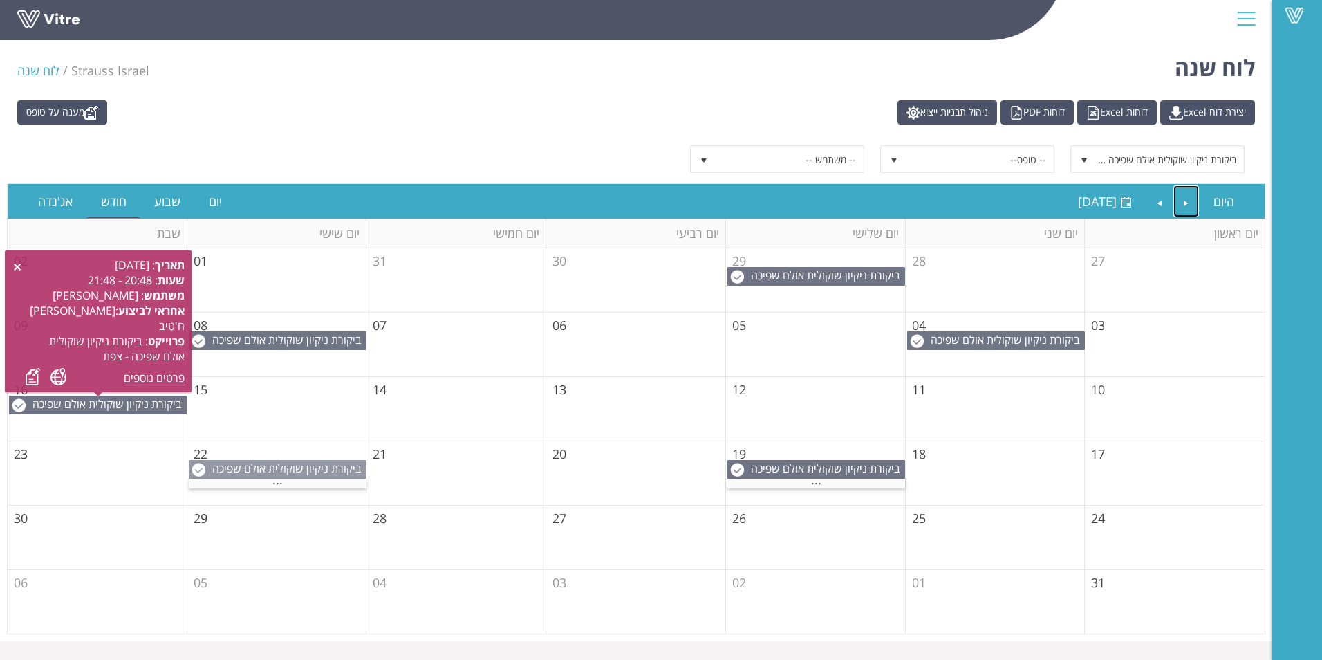
click at [287, 469] on span "ביקורת ניקיון שוקולית אולם שפיכה - צפת" at bounding box center [288, 475] width 153 height 30
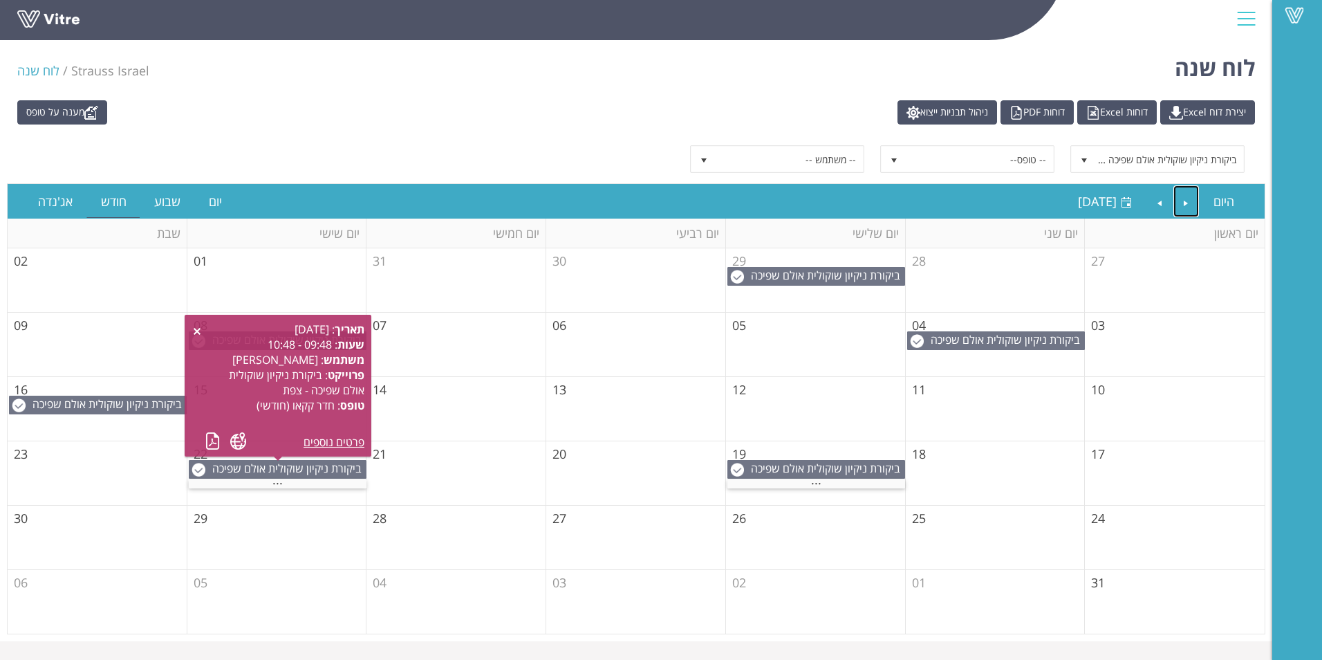
click at [701, 355] on td "06" at bounding box center [636, 344] width 180 height 64
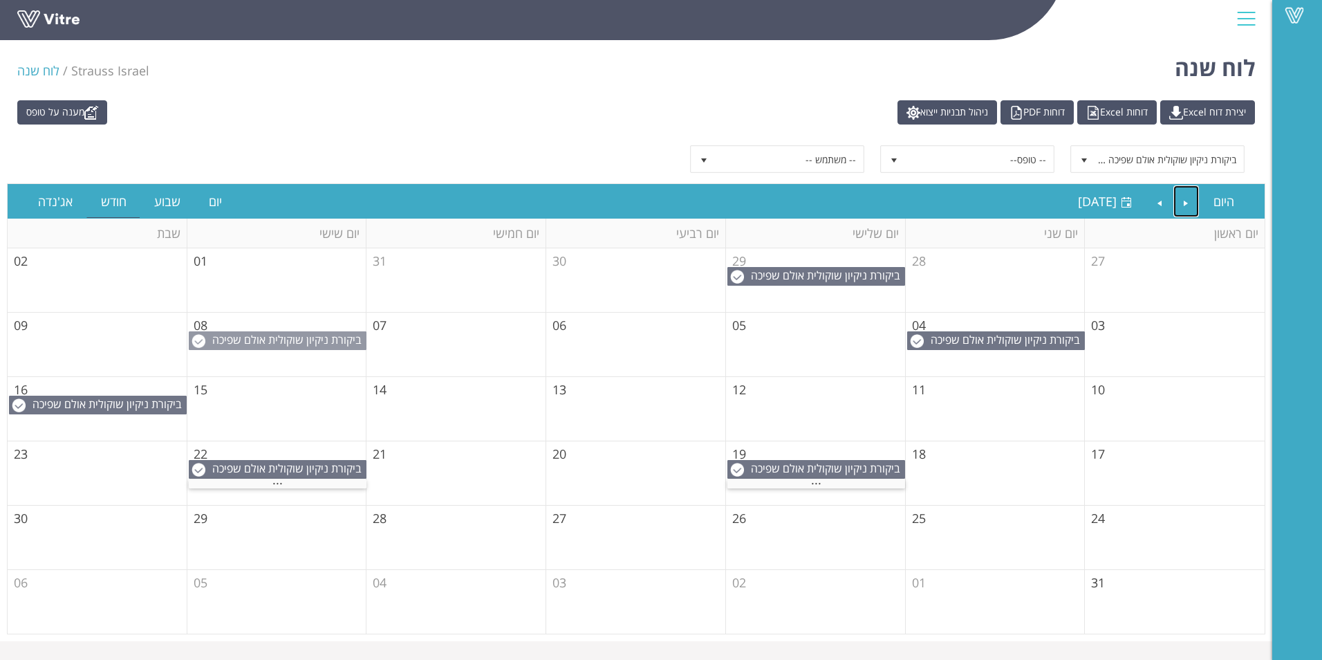
click at [338, 337] on span "ביקורת ניקיון שוקולית אולם שפיכה - צפת" at bounding box center [288, 347] width 153 height 30
click at [1112, 162] on span "ביקורת ניקיון שוקולית אולם שפיכה - צפת" at bounding box center [1170, 159] width 148 height 25
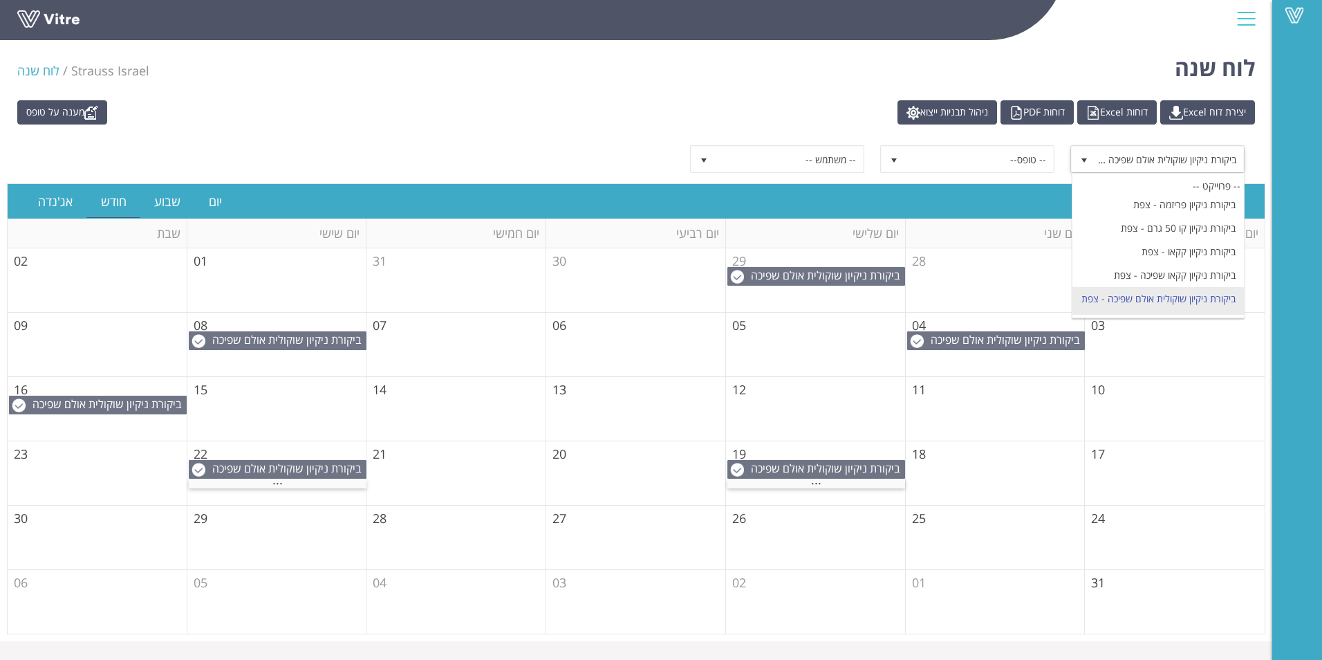
click at [1175, 310] on li "ביקורת ניקיון שוקולית אריזה - צפת" at bounding box center [1157, 322] width 171 height 24
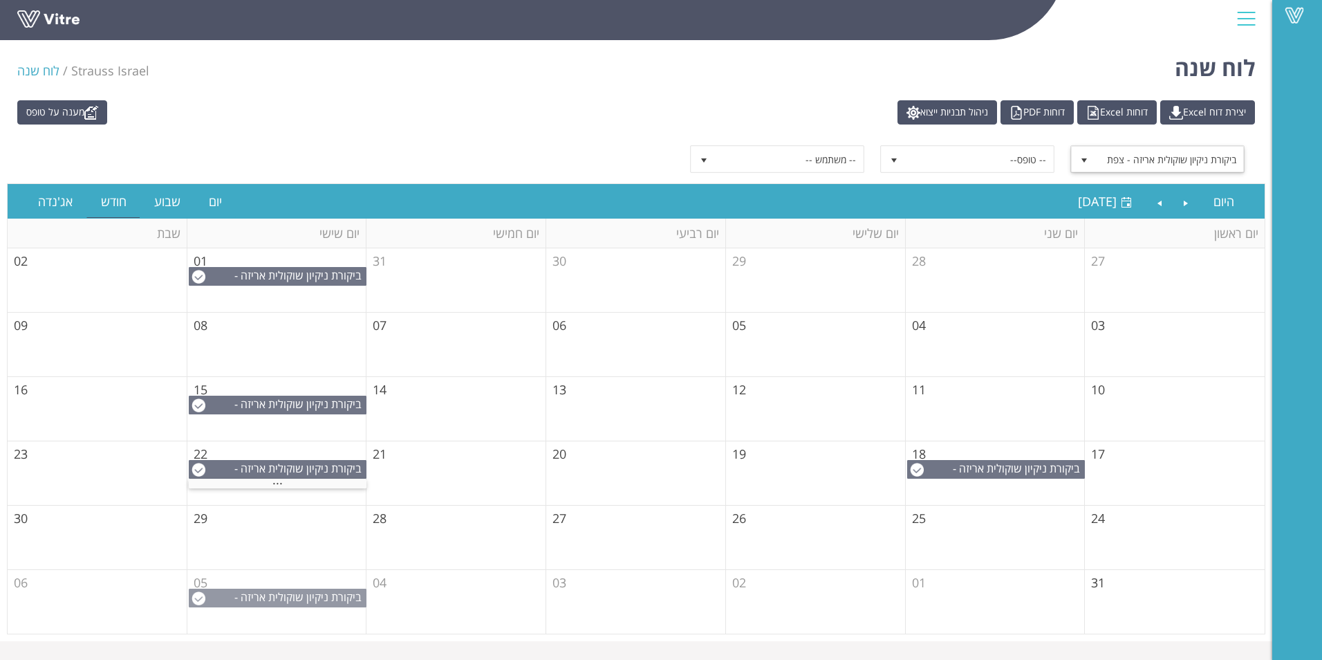
click at [272, 601] on span "ביקורת ניקיון שוקולית אריזה - צפת" at bounding box center [299, 604] width 131 height 30
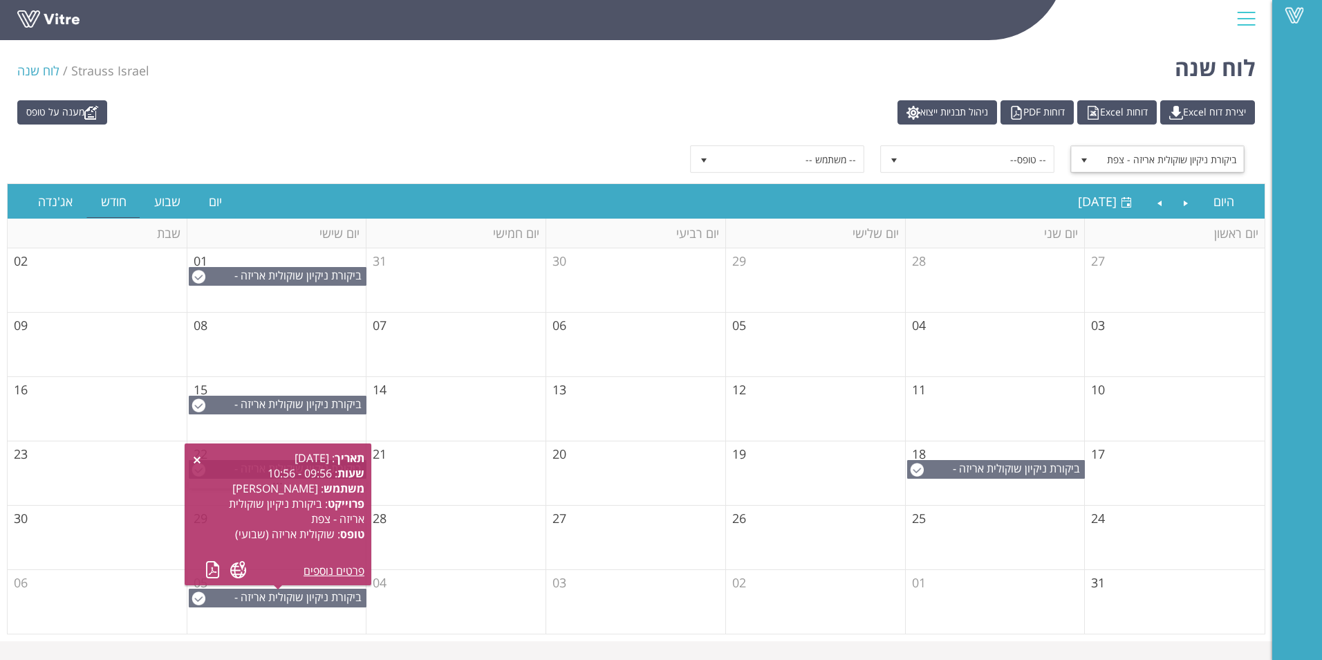
click at [916, 530] on td "25" at bounding box center [996, 537] width 180 height 64
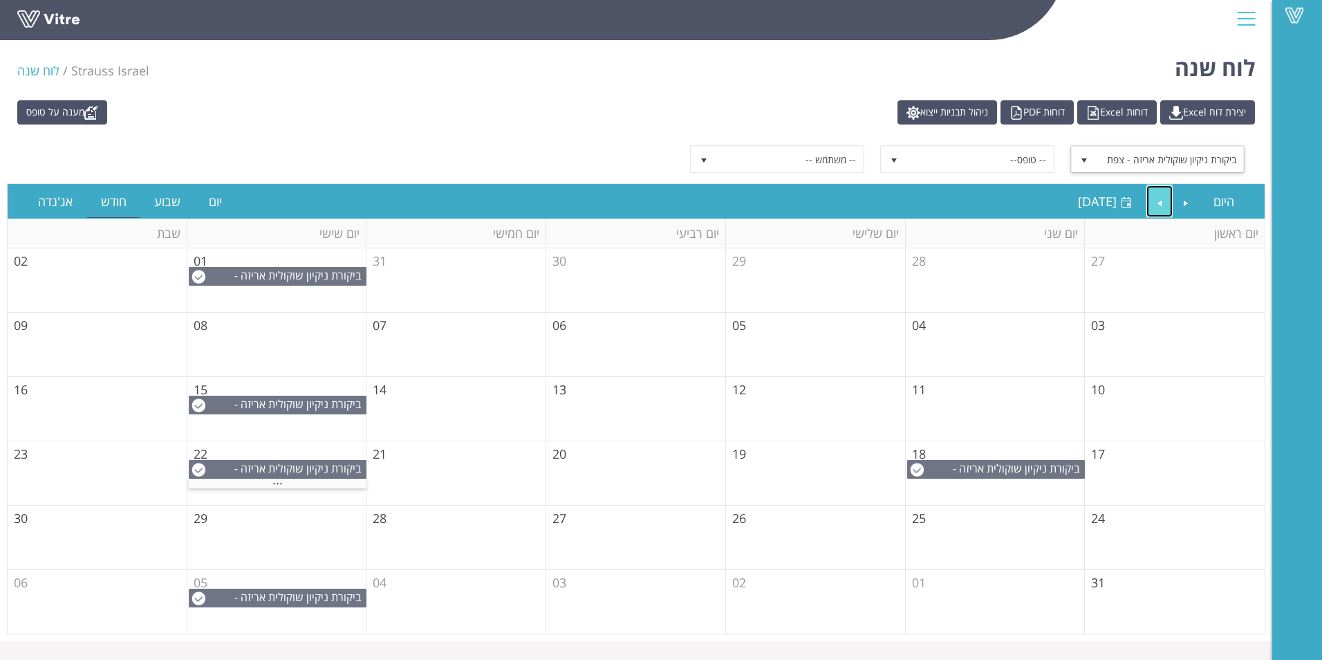
click at [1159, 204] on link "Next" at bounding box center [1159, 201] width 26 height 32
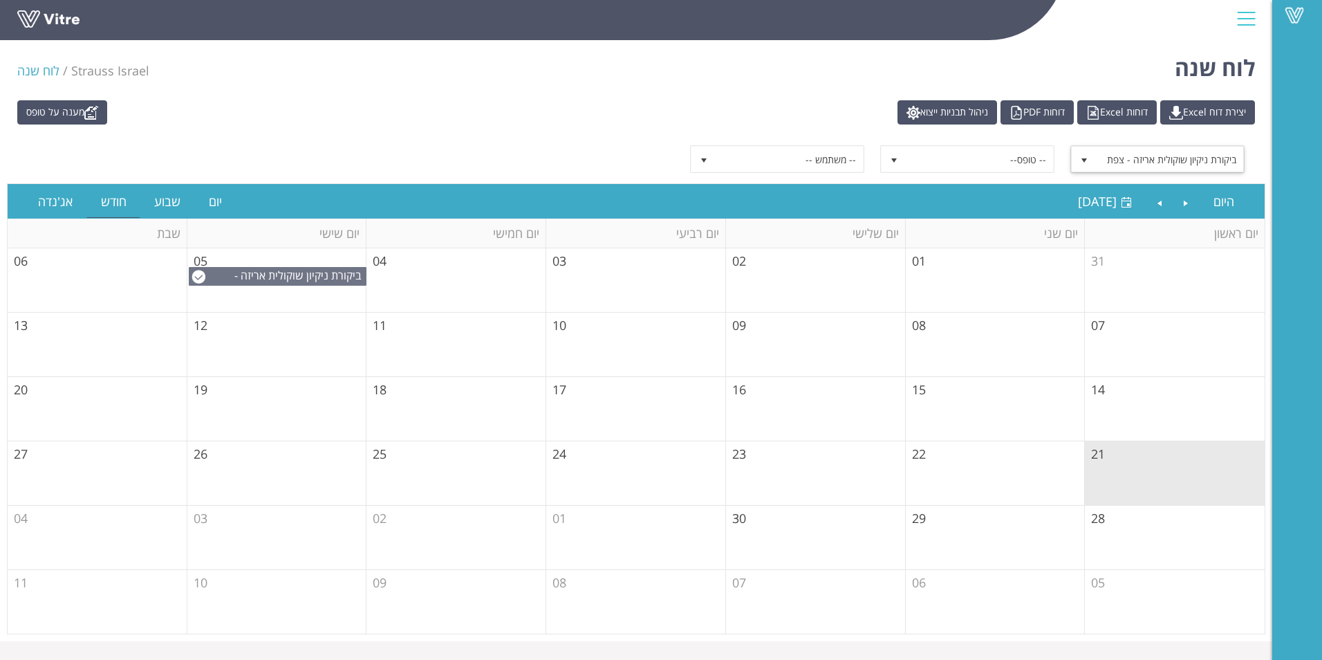
drag, startPoint x: 1213, startPoint y: 152, endPoint x: 1210, endPoint y: 167, distance: 14.8
click at [1210, 153] on span "ביקורת ניקיון שוקולית אריזה - צפת" at bounding box center [1170, 159] width 148 height 25
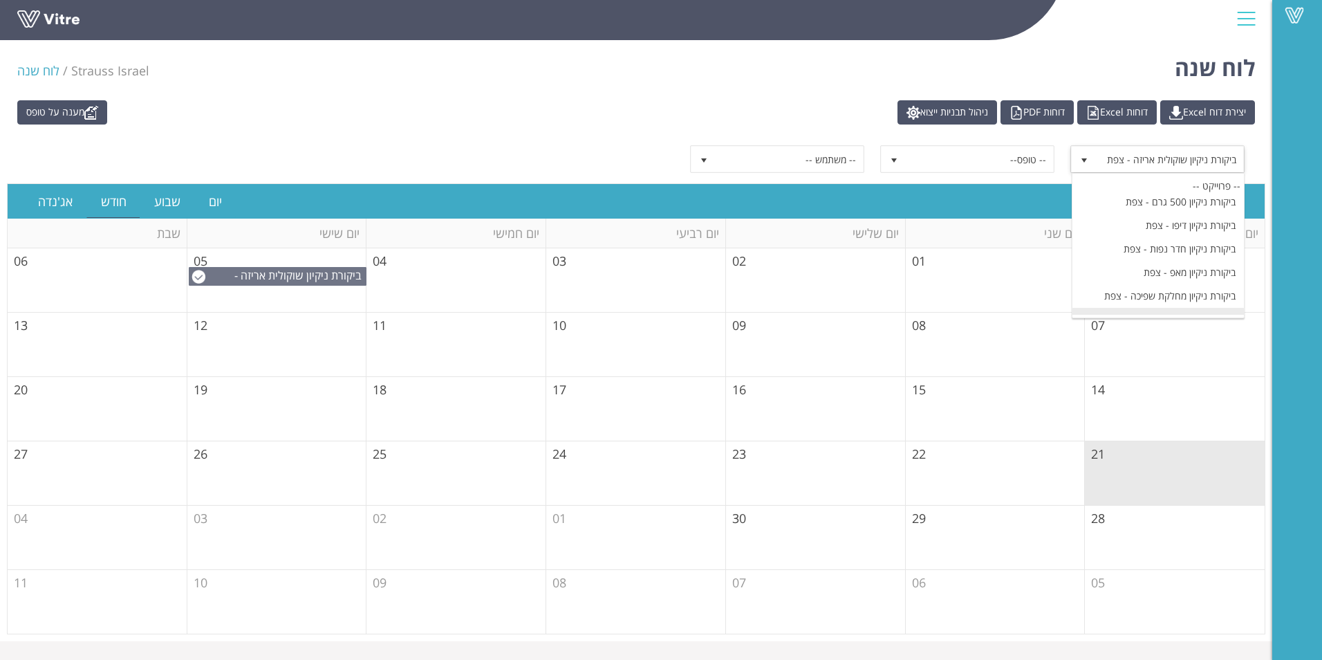
scroll to position [142, 0]
click at [1213, 283] on li "ביקורת ניקיון דיפו - צפת" at bounding box center [1157, 295] width 171 height 24
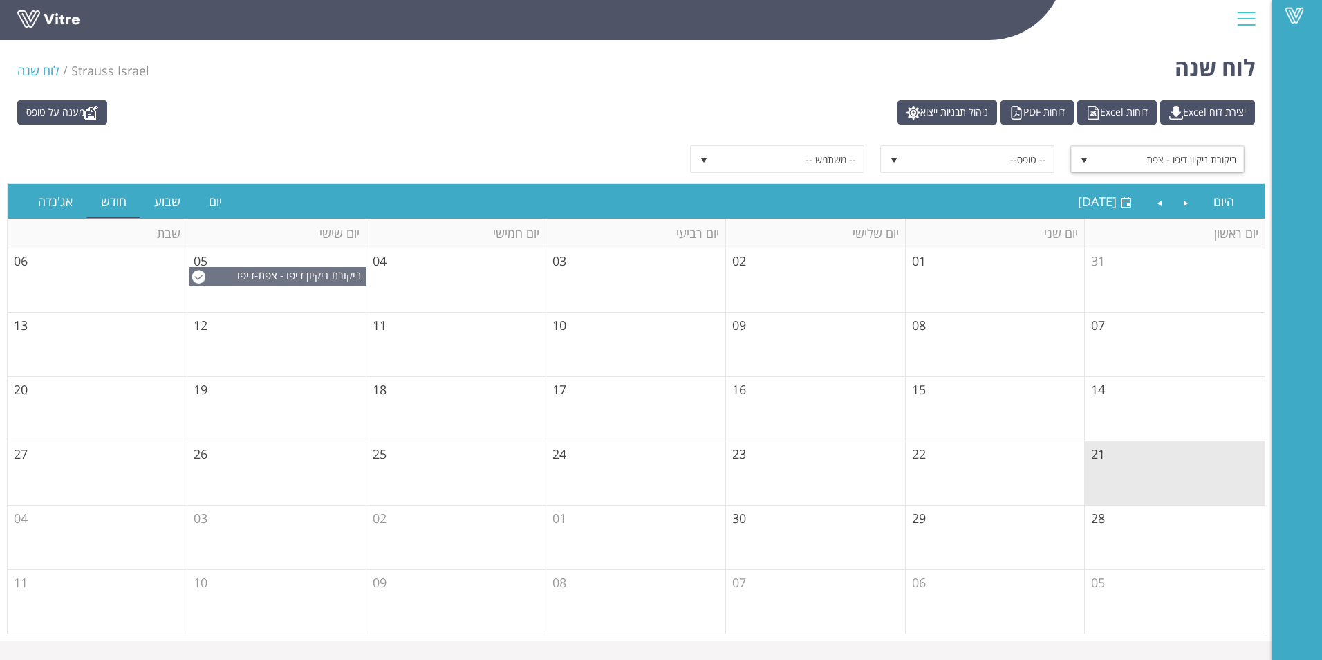
click at [1211, 155] on span "ביקורת ניקיון דיפו - צפת" at bounding box center [1170, 159] width 148 height 25
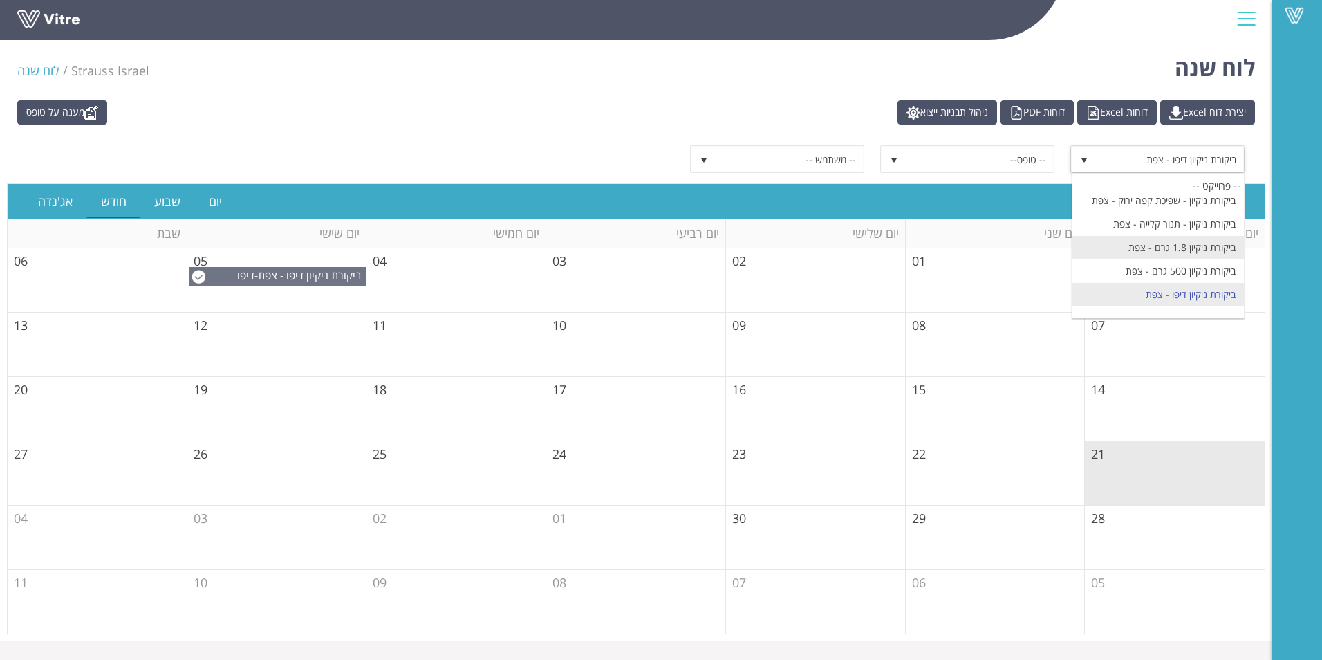
click at [1206, 236] on li "ביקורת ניקיון 1.8 גרם - צפת" at bounding box center [1157, 248] width 171 height 24
